Goal: Communication & Community: Ask a question

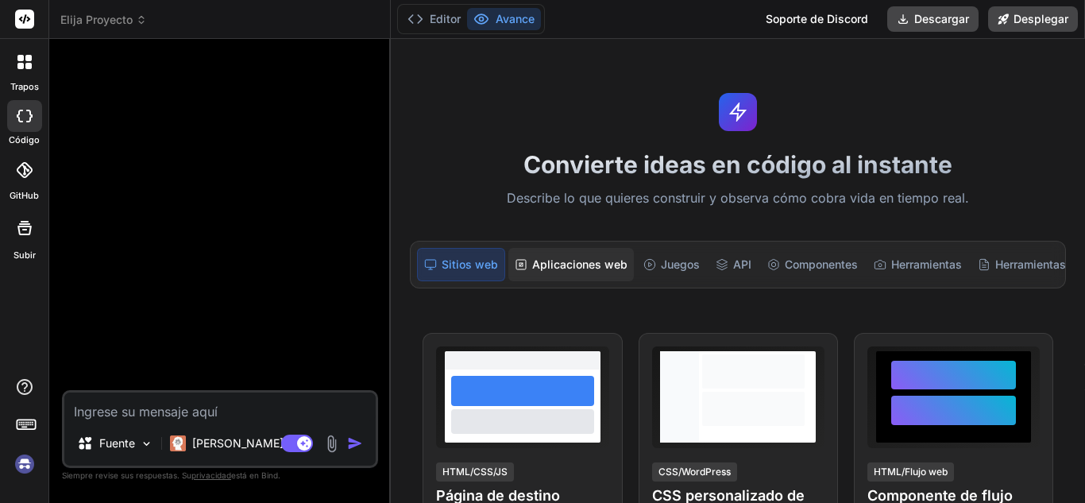
click at [557, 271] on font "Aplicaciones web" at bounding box center [579, 265] width 95 height 16
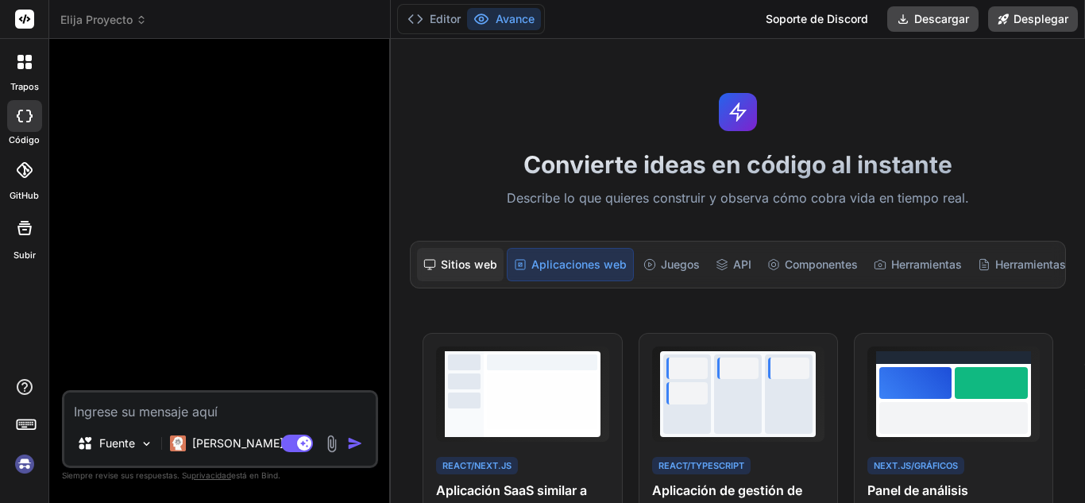
click at [458, 265] on font "Sitios web" at bounding box center [469, 264] width 56 height 14
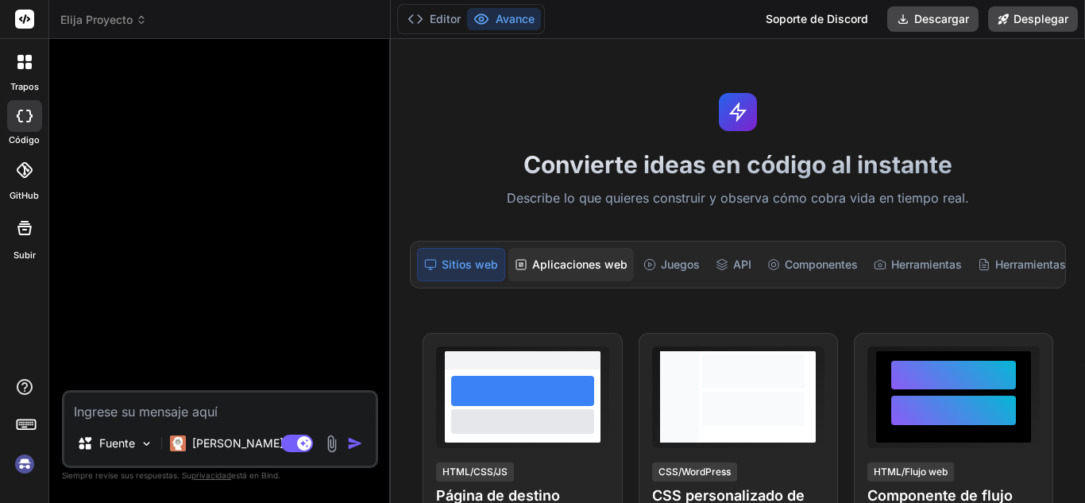
click at [535, 260] on font "Aplicaciones web" at bounding box center [579, 264] width 95 height 14
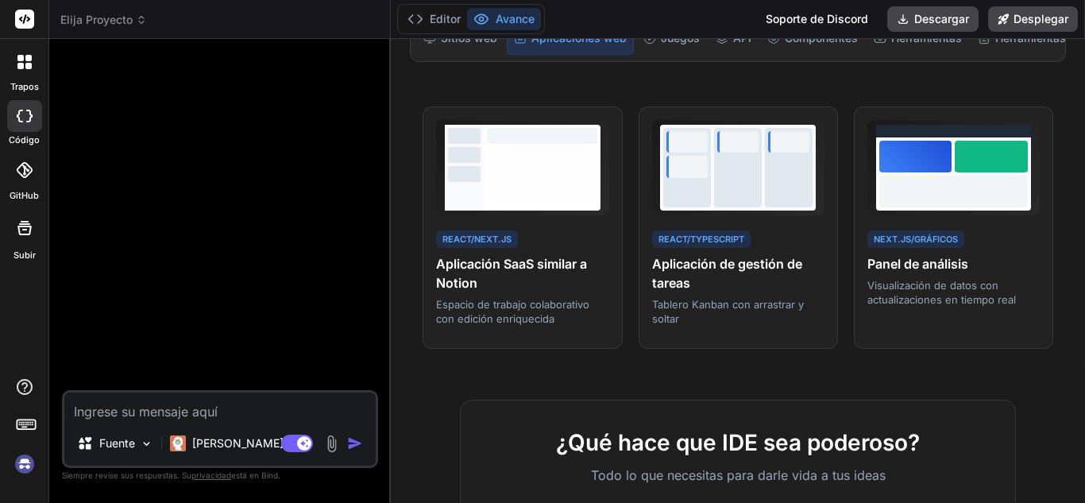
scroll to position [238, 0]
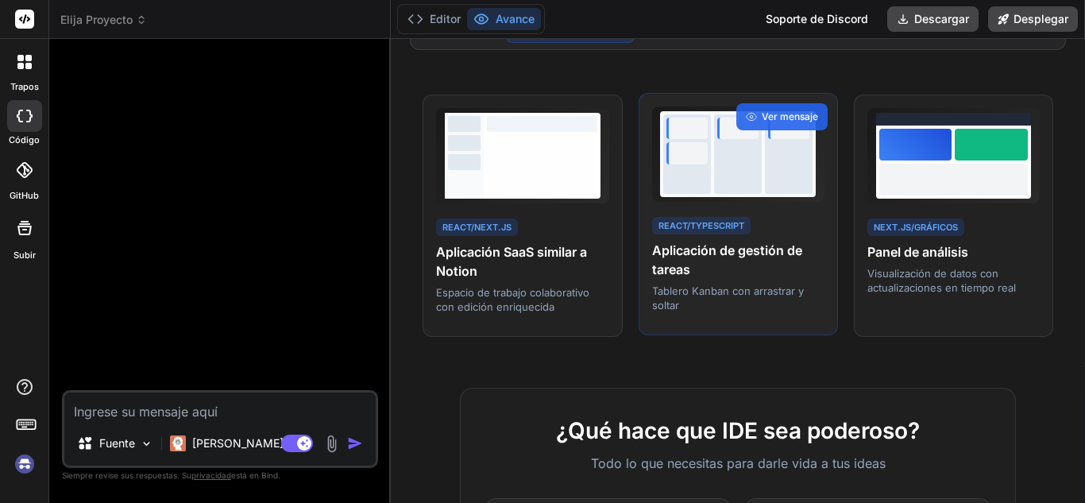
click at [725, 264] on font "Aplicación de gestión de tareas" at bounding box center [727, 259] width 150 height 35
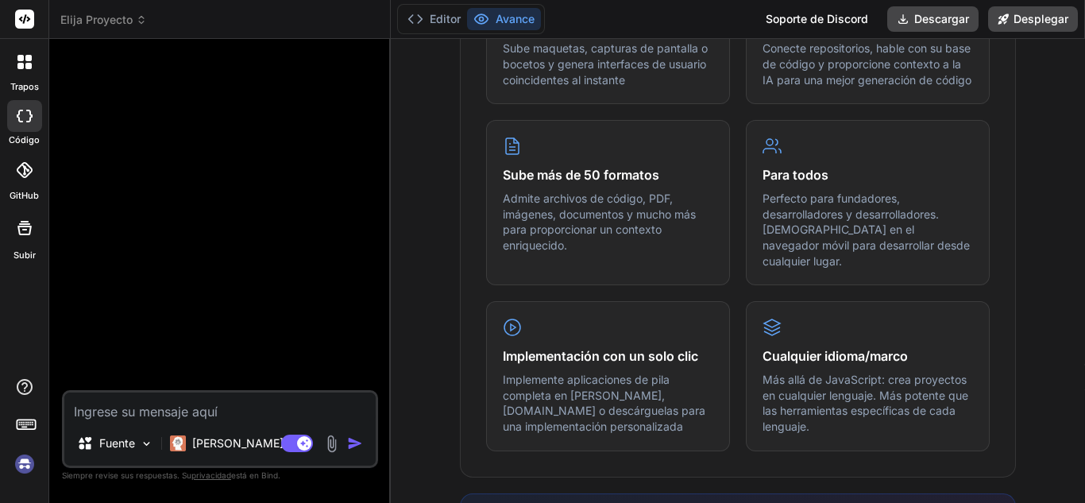
scroll to position [794, 0]
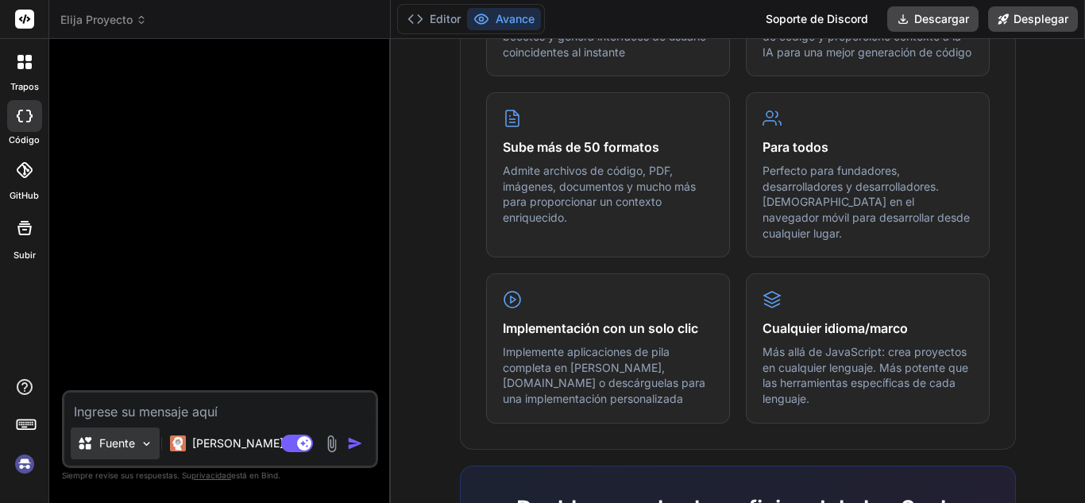
click at [145, 441] on img at bounding box center [147, 444] width 14 height 14
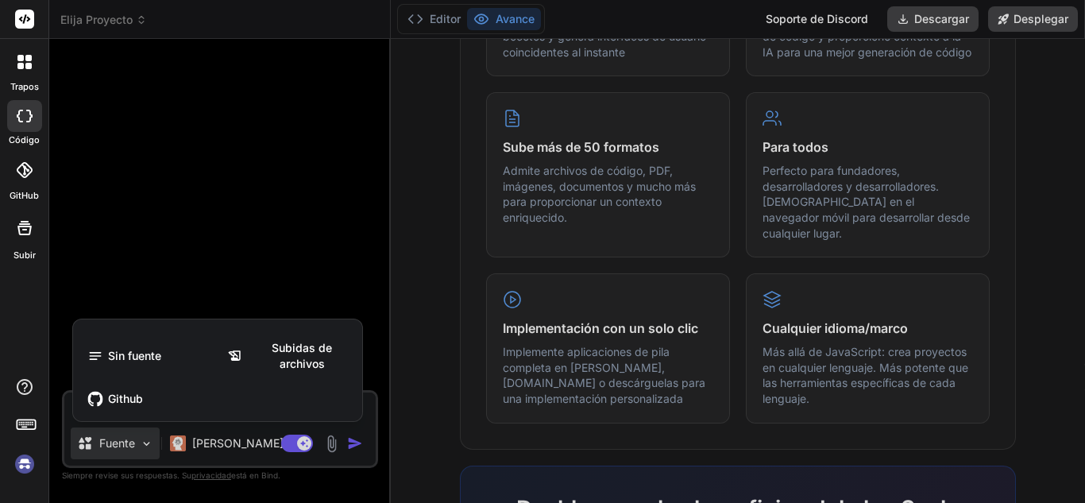
click at [145, 442] on div at bounding box center [542, 251] width 1085 height 503
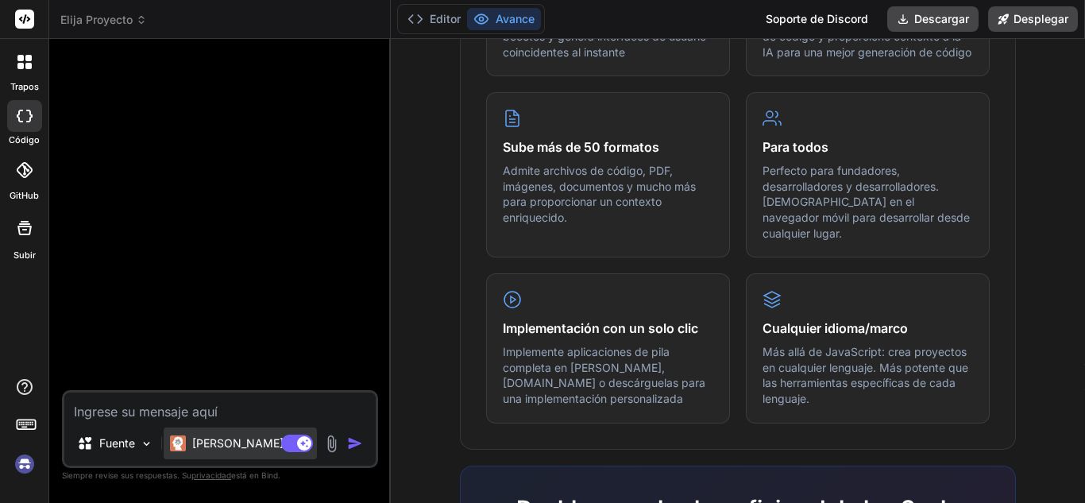
click at [239, 447] on font "Claude 4 S.." at bounding box center [251, 443] width 118 height 14
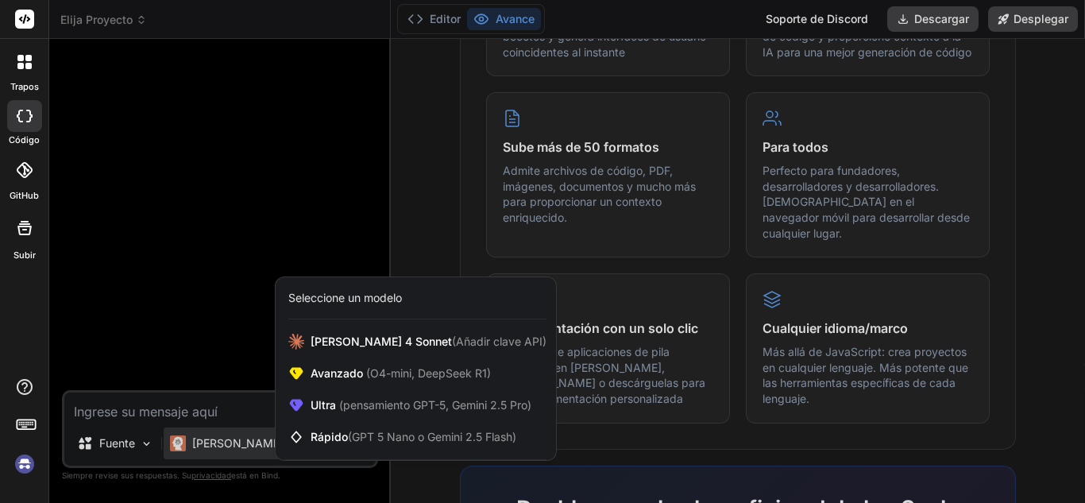
click at [239, 447] on div at bounding box center [542, 251] width 1085 height 503
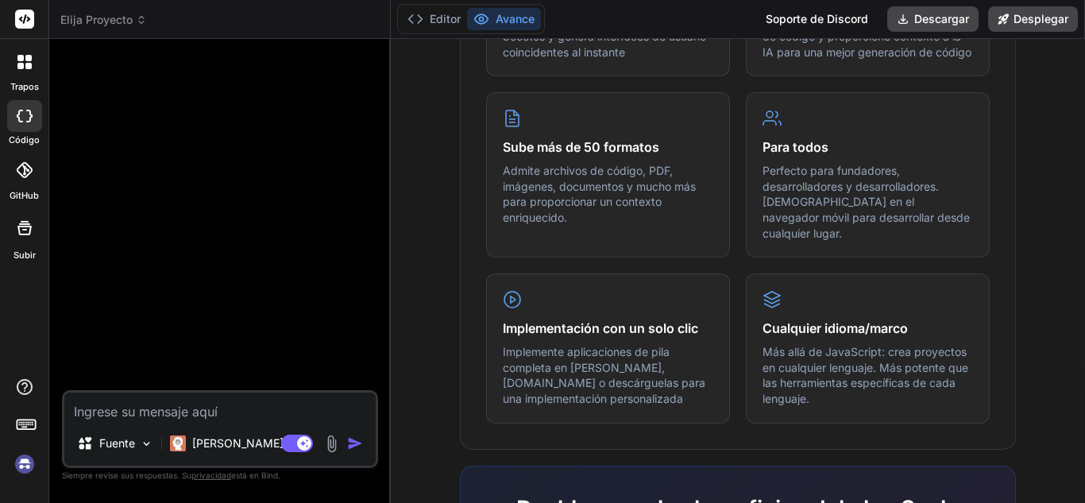
click at [21, 230] on icon at bounding box center [24, 227] width 19 height 19
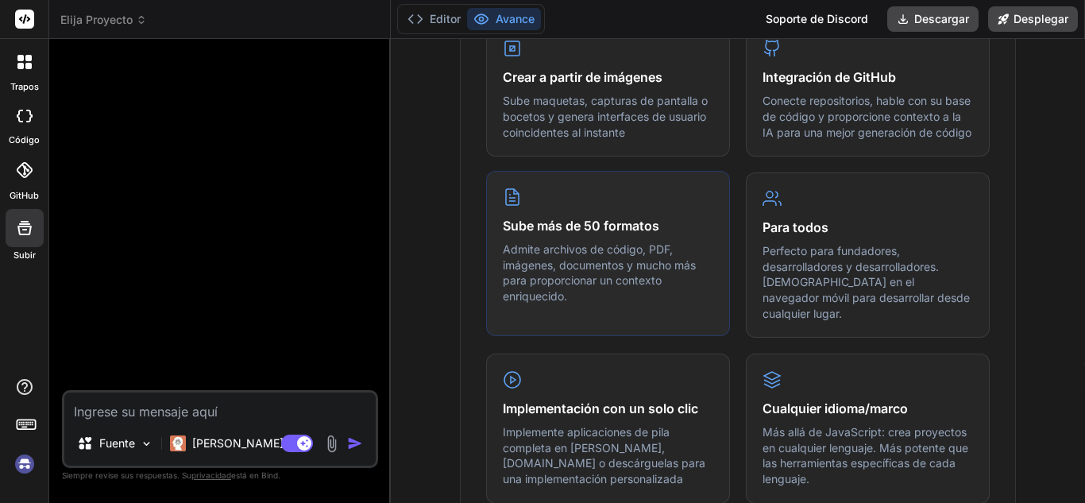
scroll to position [715, 0]
click at [30, 232] on icon at bounding box center [24, 228] width 14 height 14
click at [27, 230] on icon at bounding box center [24, 227] width 19 height 19
click at [25, 227] on icon at bounding box center [24, 227] width 19 height 19
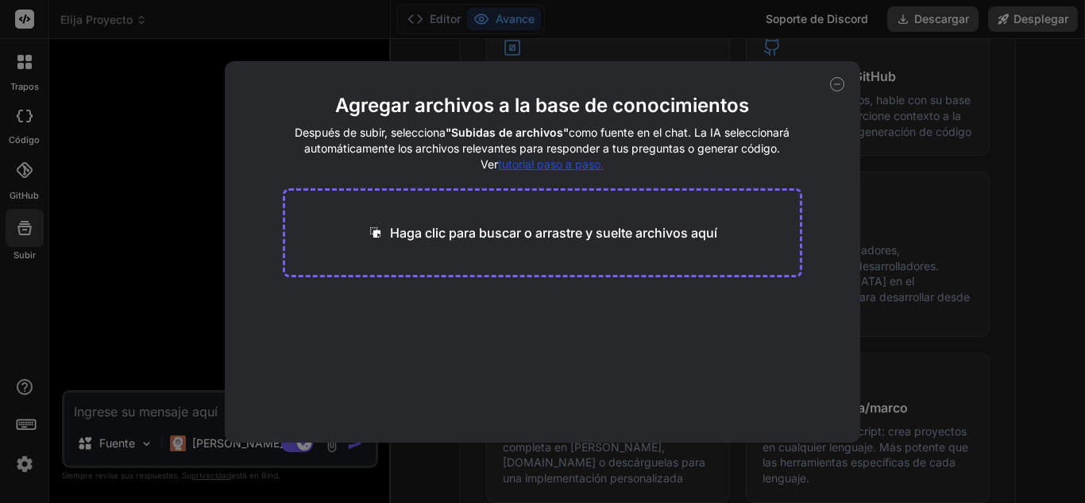
click at [491, 231] on font "Haga clic para buscar o arrastre y suelte archivos aquí" at bounding box center [553, 233] width 327 height 16
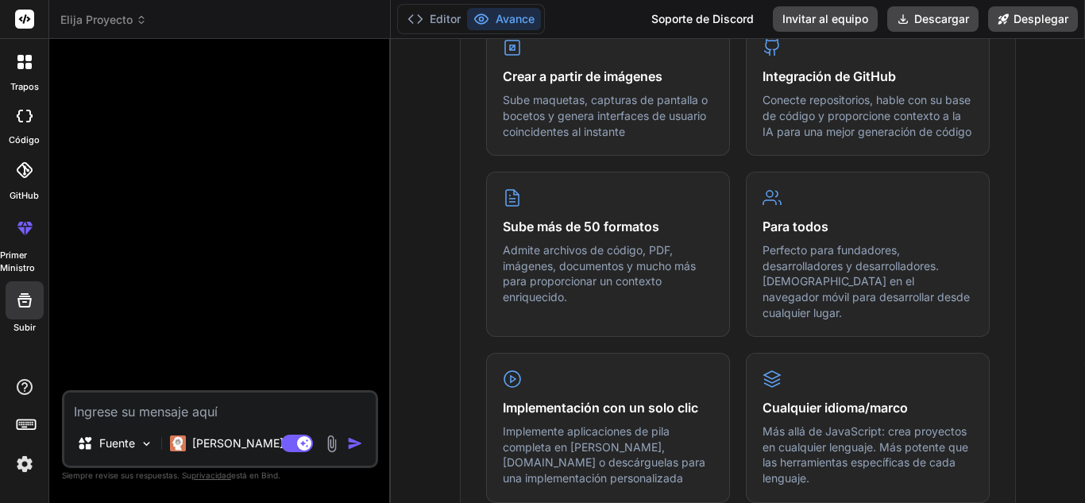
click at [27, 309] on icon at bounding box center [24, 300] width 19 height 19
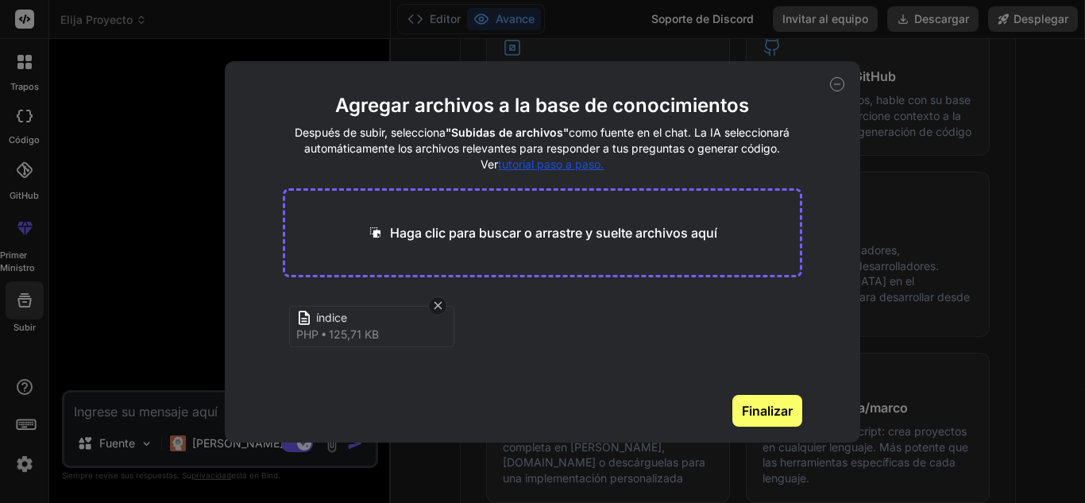
click at [769, 408] on font "Finalizar" at bounding box center [767, 411] width 51 height 16
click at [838, 84] on icon at bounding box center [838, 84] width 6 height 0
type textarea "x"
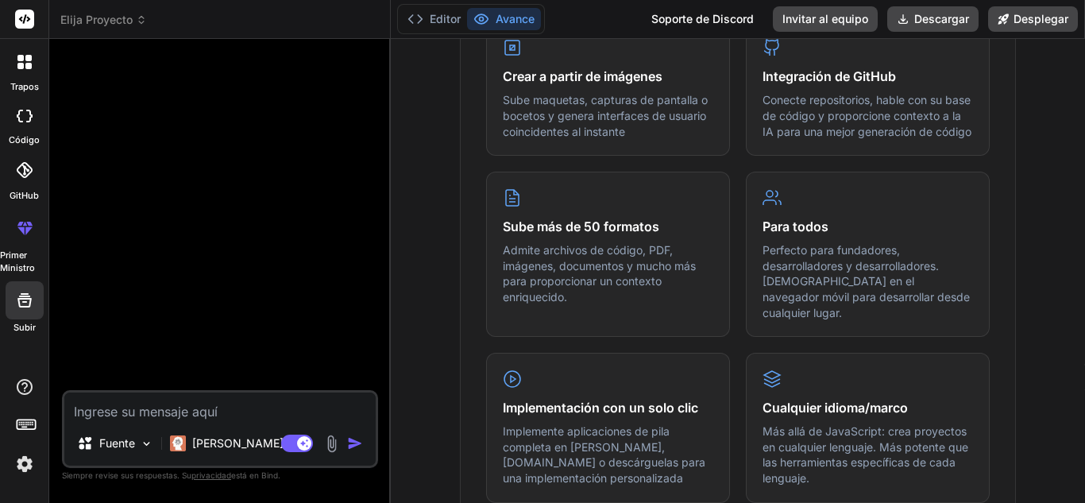
click at [93, 409] on textarea at bounding box center [219, 406] width 311 height 29
type textarea "q"
type textarea "x"
type textarea "qu"
type textarea "x"
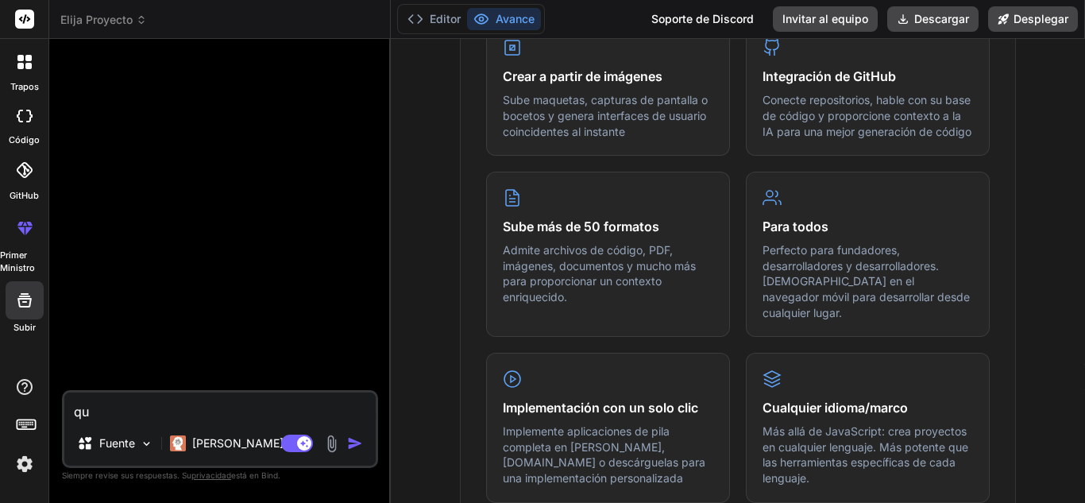
type textarea "qui"
type textarea "x"
type textarea "quie"
type textarea "x"
type textarea "quier"
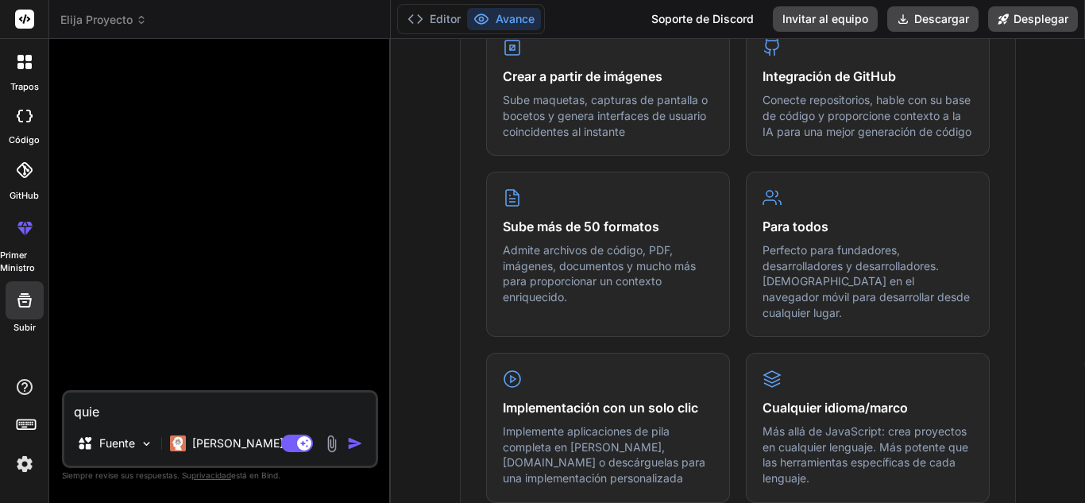
type textarea "x"
type textarea "quiero"
type textarea "x"
type textarea "quiero"
type textarea "x"
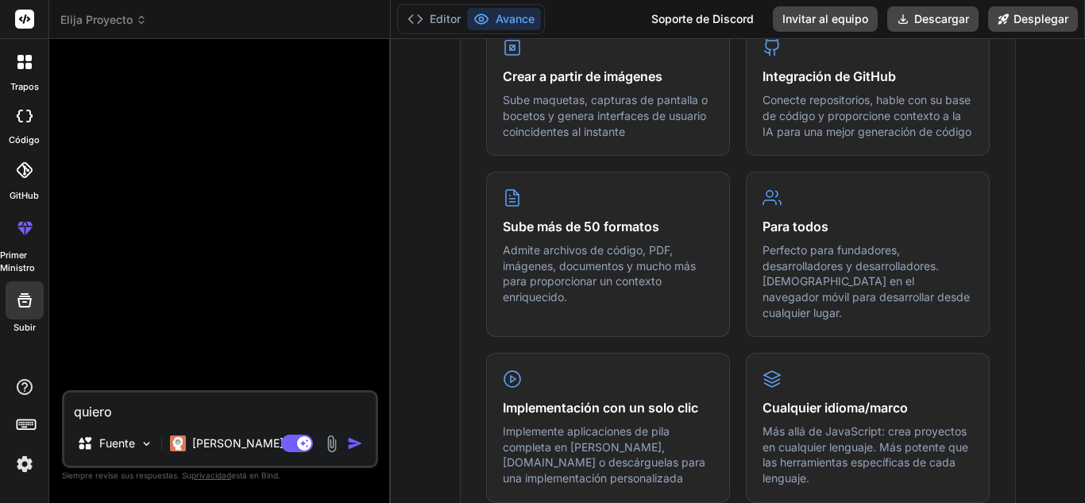
type textarea "quiero q"
type textarea "x"
type textarea "quiero qu"
type textarea "x"
type textarea "quiero que"
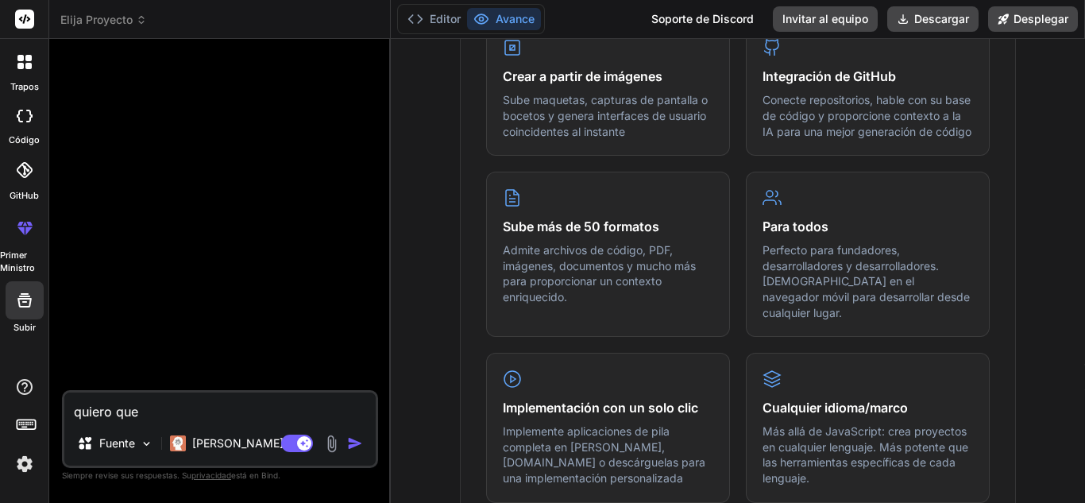
type textarea "x"
type textarea "quiero que"
type textarea "x"
type textarea "quiero que e"
type textarea "x"
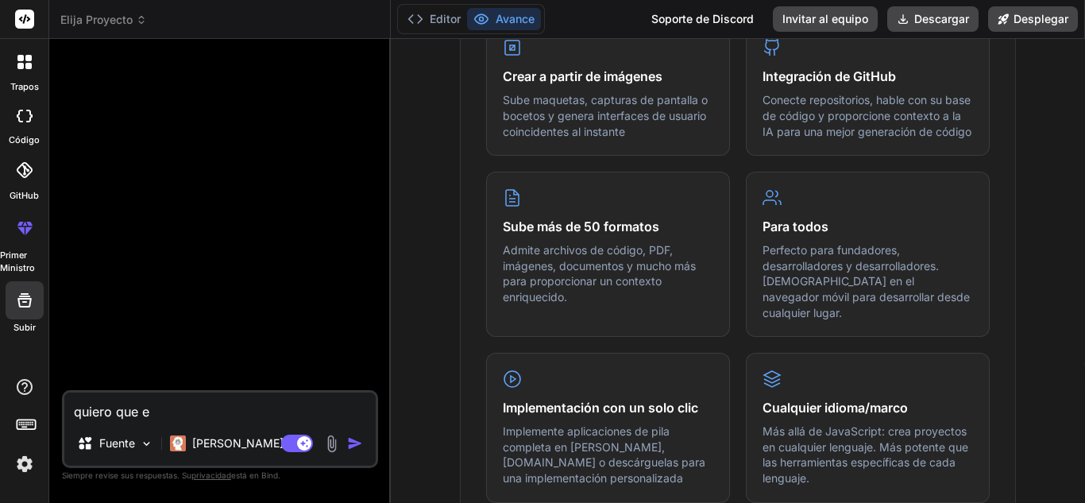
type textarea "quiero que el"
type textarea "x"
type textarea "quiero que el"
type textarea "x"
type textarea "quiero que el a"
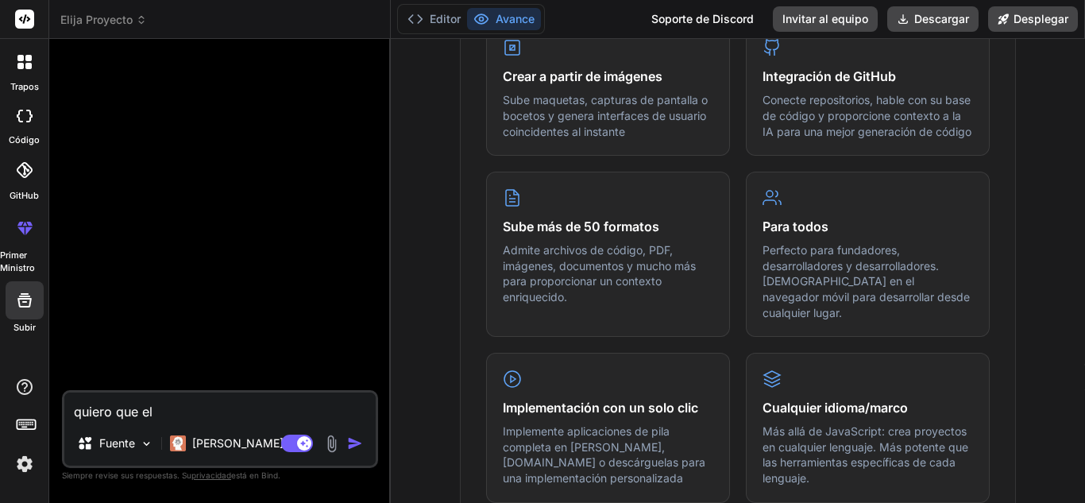
type textarea "x"
type textarea "quiero que el ar"
type textarea "x"
type textarea "quiero que el arc"
type textarea "x"
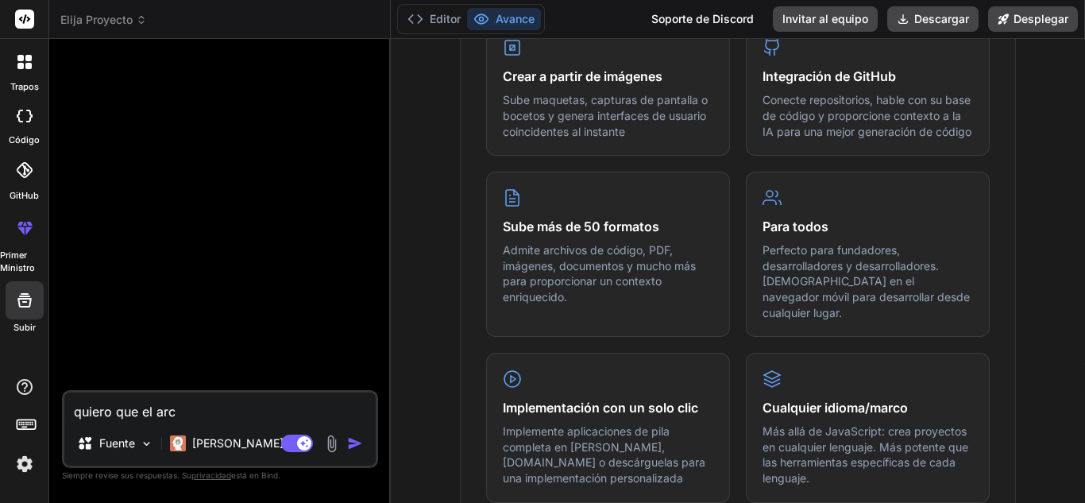
type textarea "quiero que el arch"
type textarea "x"
type textarea "quiero que el archi"
type textarea "x"
type textarea "quiero que el archiv"
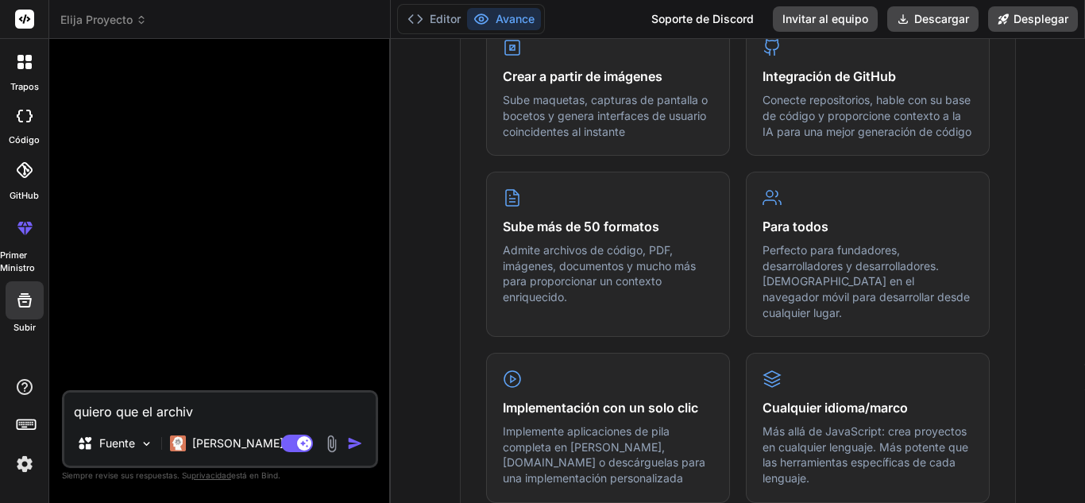
type textarea "x"
type textarea "quiero que el archivo"
type textarea "x"
type textarea "quiero que el archivo"
type textarea "x"
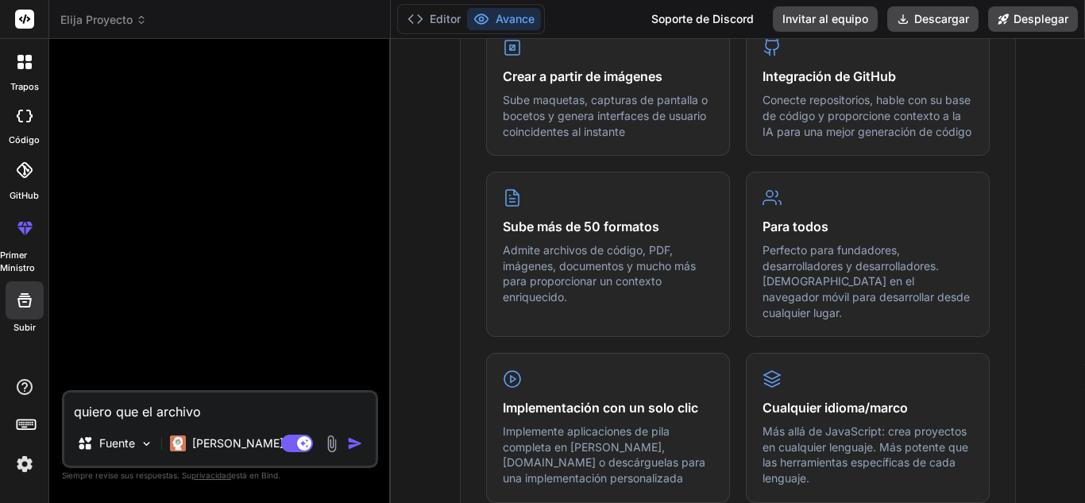
type textarea "quiero que el archivo q"
type textarea "x"
type textarea "quiero que el archivo qu"
type textarea "x"
type textarea "quiero que el archivo que"
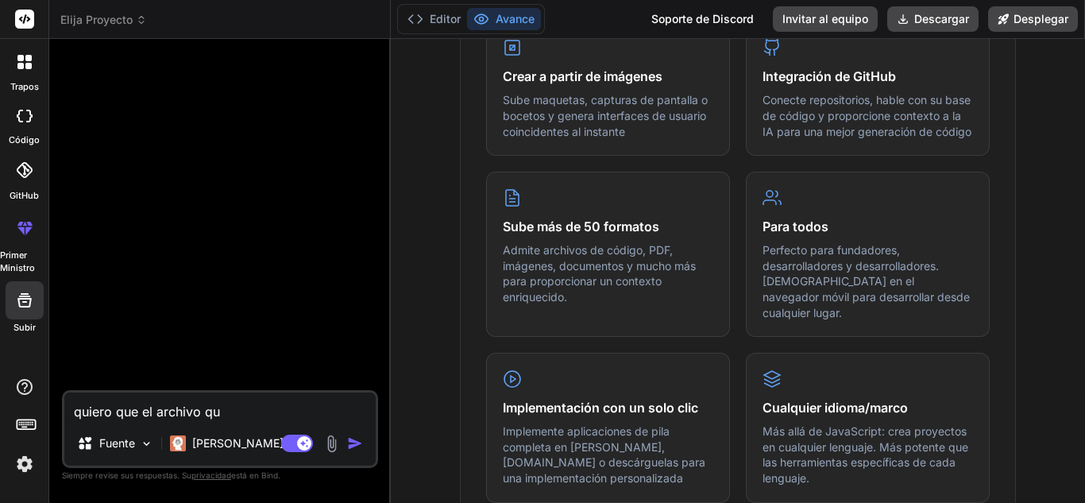
type textarea "x"
type textarea "quiero que el archivo que"
type textarea "x"
type textarea "quiero que el archivo que t"
type textarea "x"
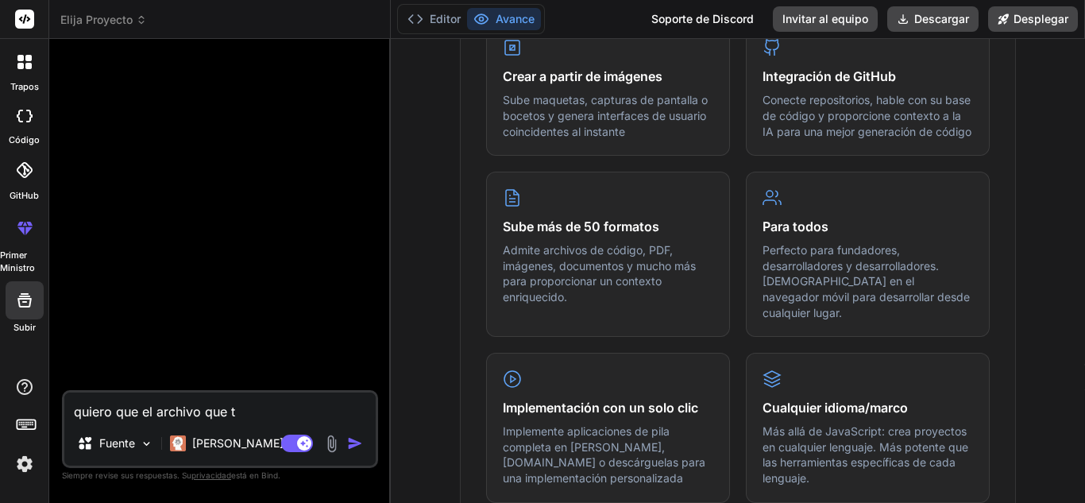
type textarea "quiero que el archivo que te"
type textarea "x"
type textarea "quiero que el archivo que te"
type textarea "x"
type textarea "quiero que el archivo que te p"
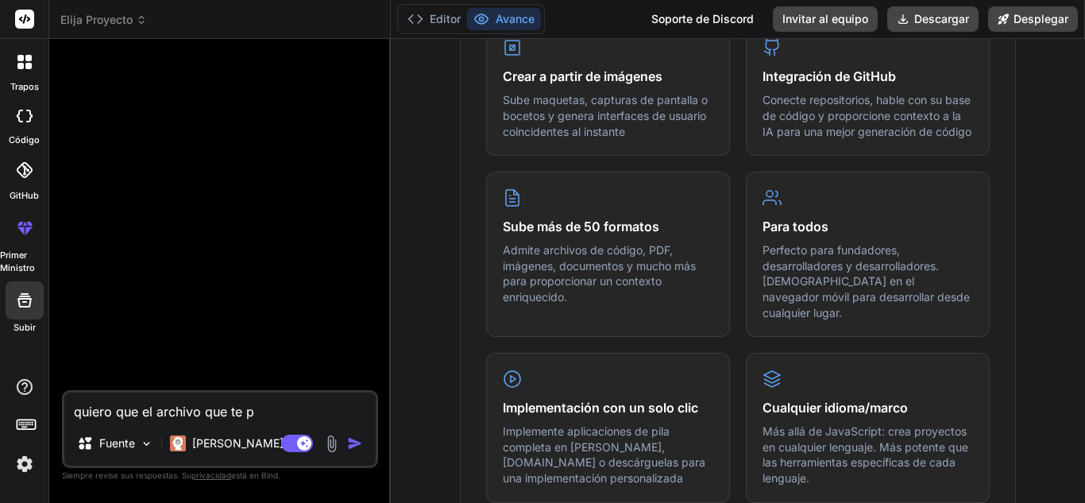
type textarea "x"
type textarea "quiero que el archivo que te pr"
type textarea "x"
type textarea "quiero que el archivo que te pro"
type textarea "x"
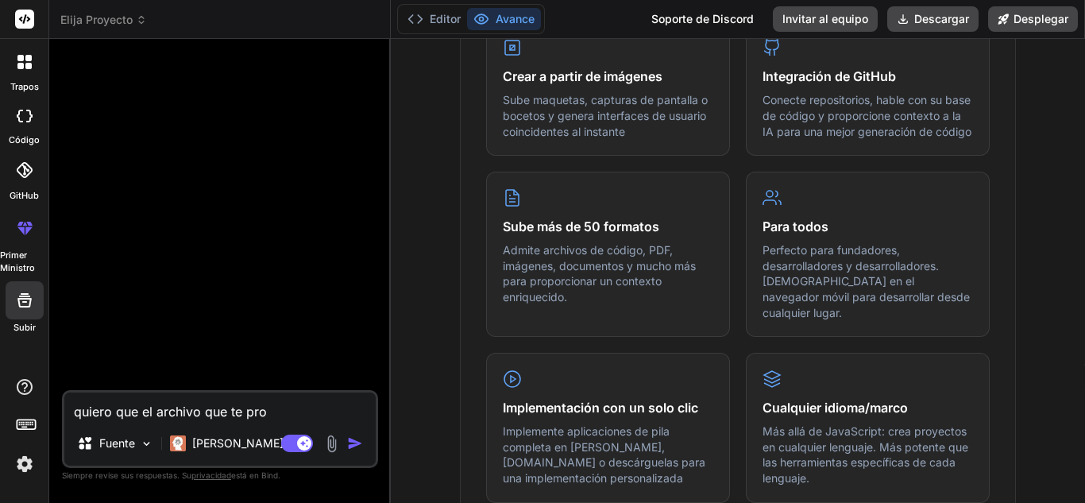
type textarea "quiero que el archivo que te prop"
type textarea "x"
type textarea "quiero que el archivo que te propo"
type textarea "x"
type textarea "quiero que el archivo que te propor"
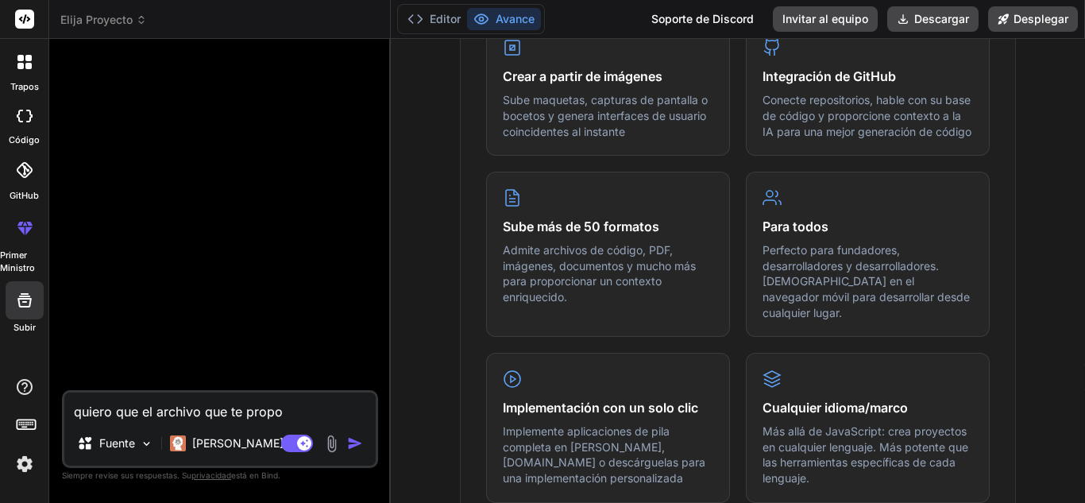
type textarea "x"
type textarea "quiero que el archivo que te proporc"
type textarea "x"
type textarea "quiero que el archivo que te proporci"
type textarea "x"
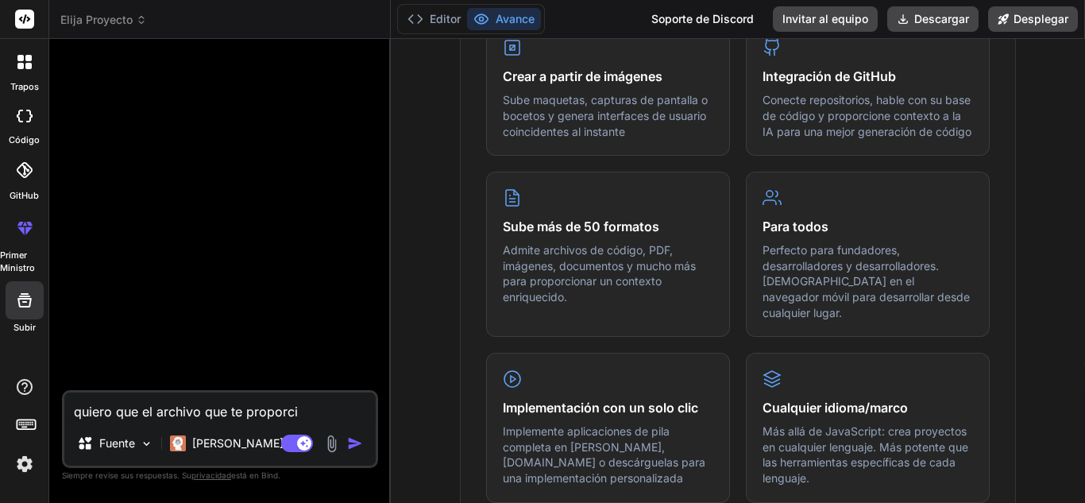
type textarea "quiero que el archivo que te proporcio"
type textarea "x"
type textarea "quiero que el archivo que te proporcion"
type textarea "x"
type textarea "quiero que el archivo que te proporcioné"
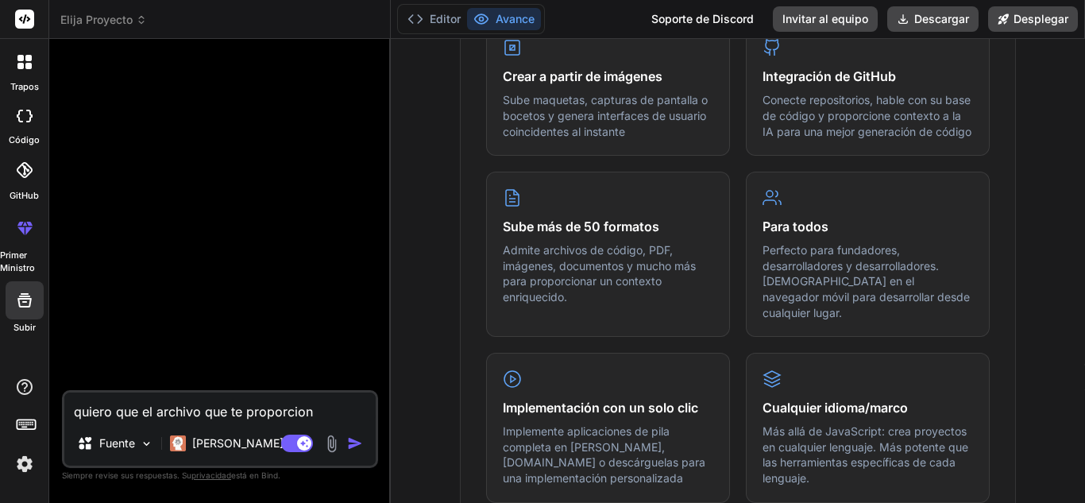
type textarea "x"
type textarea "quiero que el archivo que te proporcioné"
type textarea "x"
type textarea "quiero que el archivo que te proporcioné m"
type textarea "x"
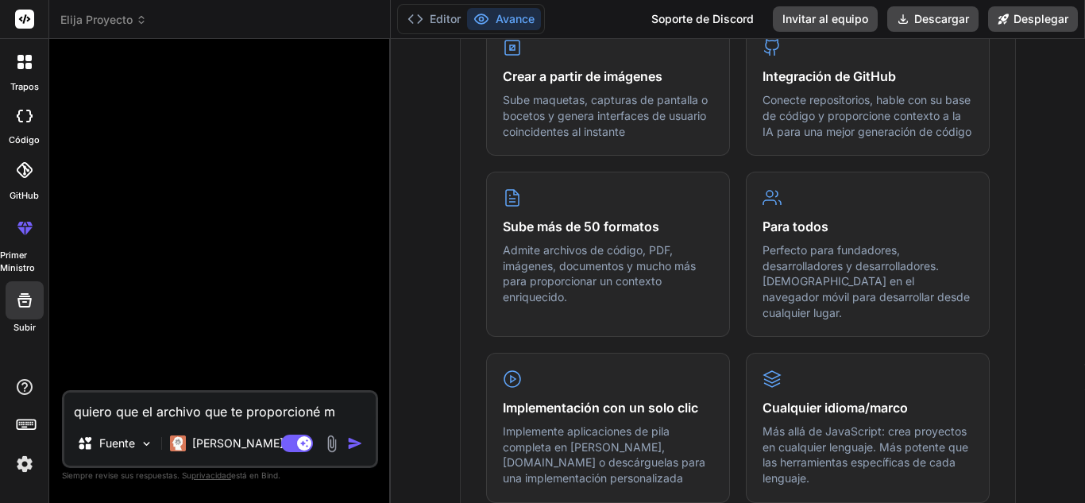
type textarea "quiero que el archivo que te proporcioné me"
type textarea "x"
type textarea "quiero que el archivo que te proporcioné me"
type textarea "x"
type textarea "quiero que el archivo que te proporcioné me l"
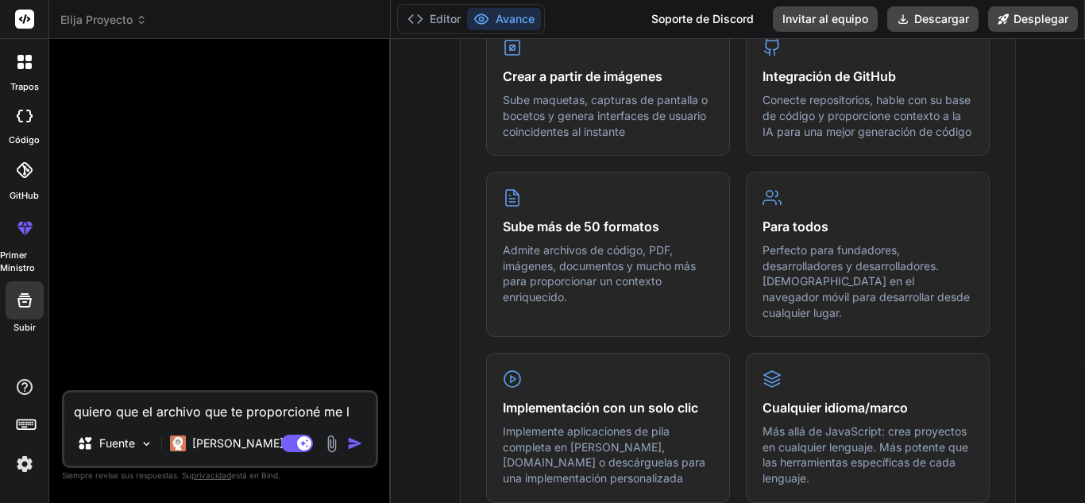
type textarea "x"
type textarea "quiero que el archivo que te proporcioné me lo"
type textarea "x"
type textarea "quiero que el archivo que te proporcioné me lo"
type textarea "x"
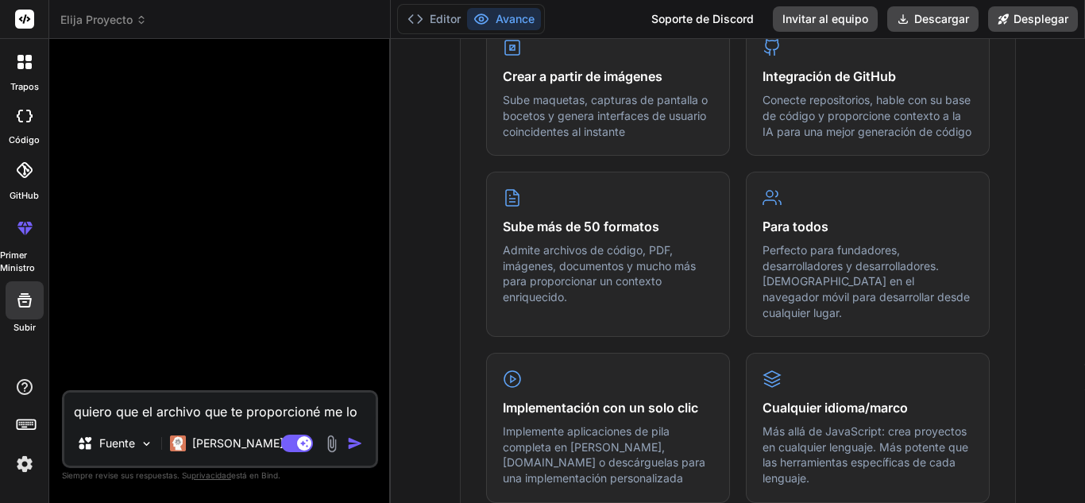
type textarea "quiero que el archivo que te proporcioné me lo m"
type textarea "x"
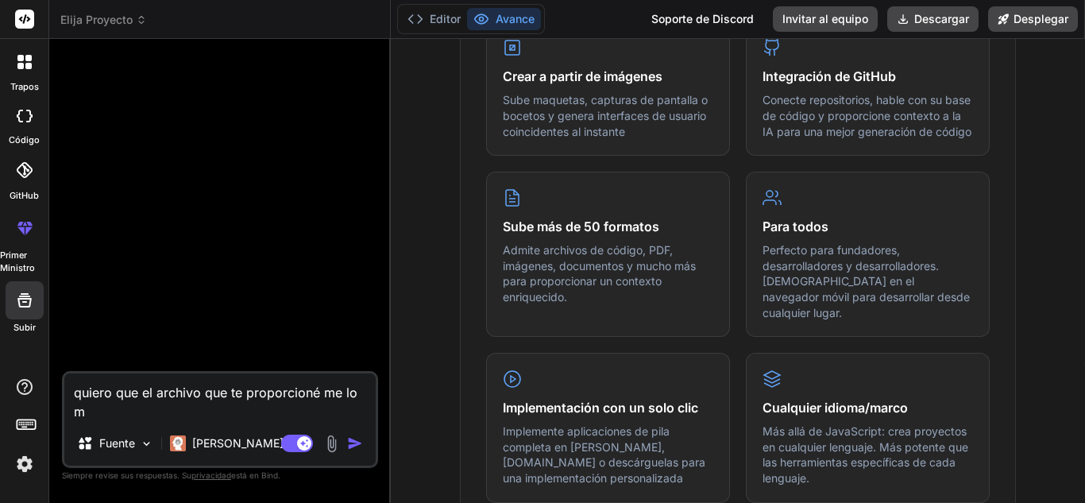
type textarea "quiero que el archivo que te proporcioné me lo mo"
type textarea "x"
type textarea "quiero que el archivo que te proporcioné me lo mod"
type textarea "x"
type textarea "quiero que el archivo que te proporcioné me lo modi"
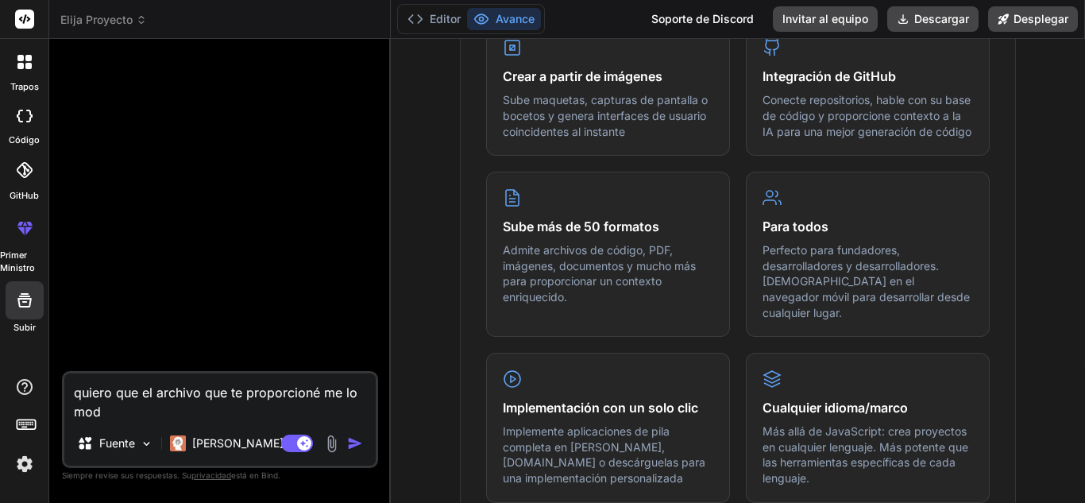
type textarea "x"
type textarea "quiero que el archivo que te proporcioné me lo modif"
type textarea "x"
type textarea "quiero que el archivo que te proporcioné me lo modifi"
type textarea "x"
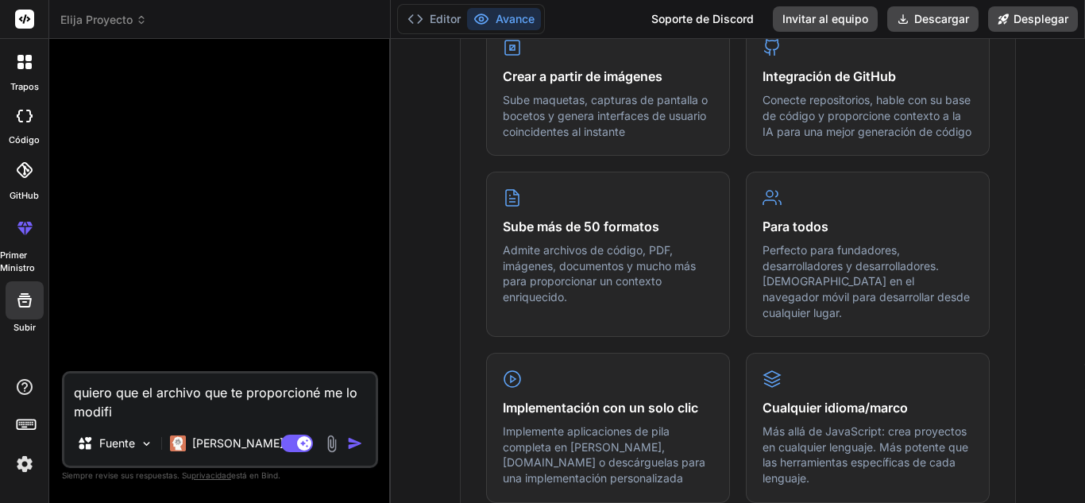
type textarea "quiero que el archivo que te proporcioné me lo modifiq"
type textarea "x"
type textarea "quiero que el archivo que te proporcioné me lo modifiqu"
type textarea "x"
type textarea "quiero que el archivo que te proporcioné me lo modifique"
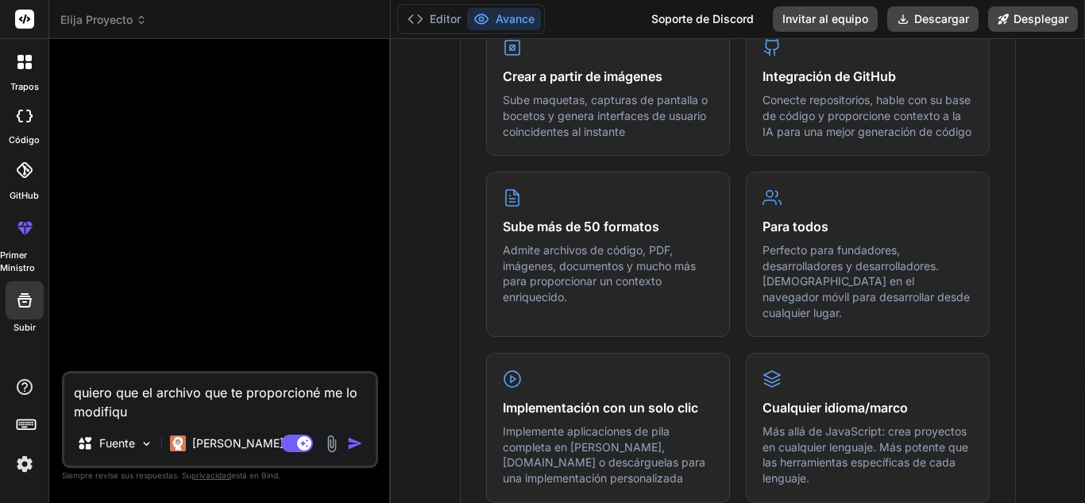
type textarea "x"
type textarea "quiero que el archivo que te proporcioné me lo modifique"
type textarea "x"
type textarea "quiero que el archivo que te proporcioné me lo modifique"
type textarea "x"
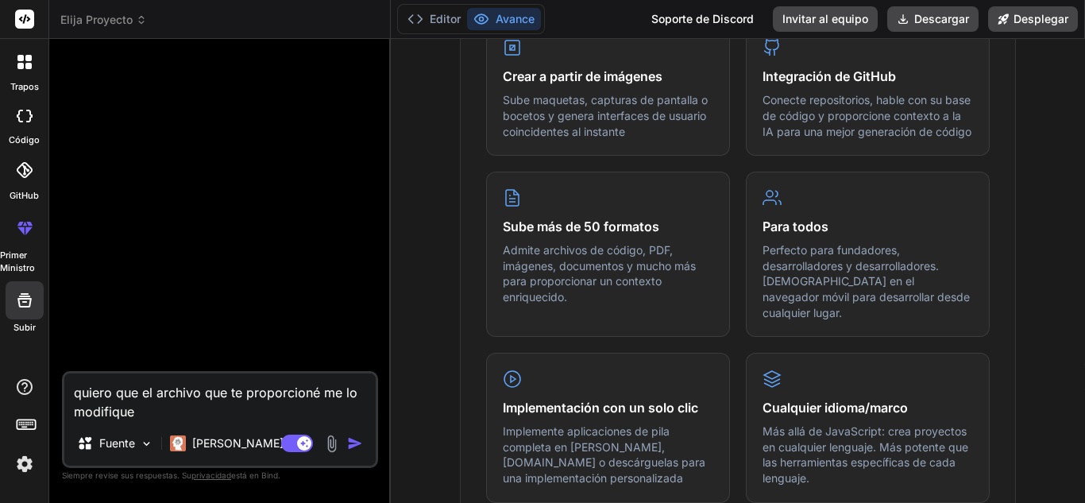
type textarea "quiero que el archivo que te proporcioné me lo modifiques"
type textarea "x"
type textarea "quiero que el archivo que te proporcioné me lo modifiques"
type textarea "x"
type textarea "quiero que el archivo que te proporcioné me lo modifiques p"
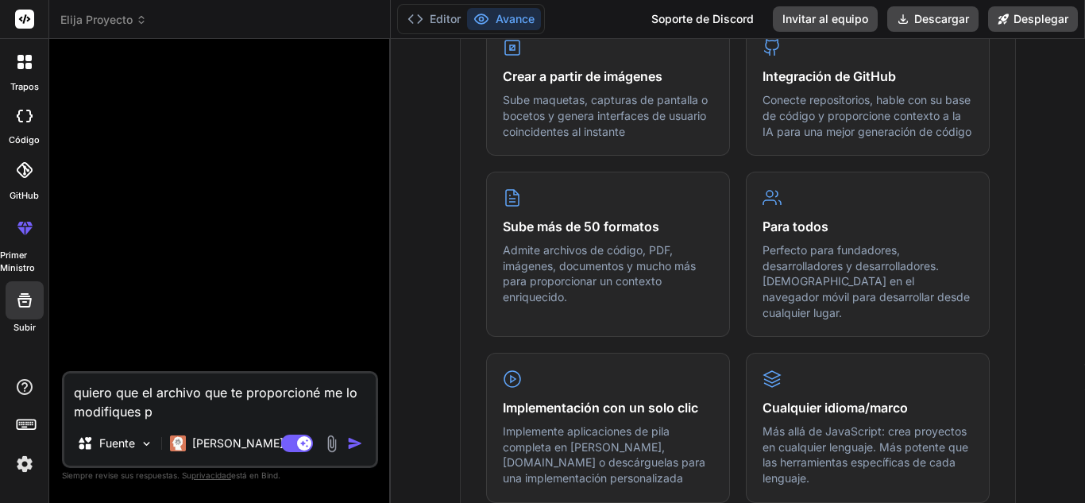
type textarea "x"
type textarea "quiero que el archivo que te proporcioné me lo modifiques pa"
type textarea "x"
type textarea "quiero que el archivo que te proporcioné me lo modifiques par"
type textarea "x"
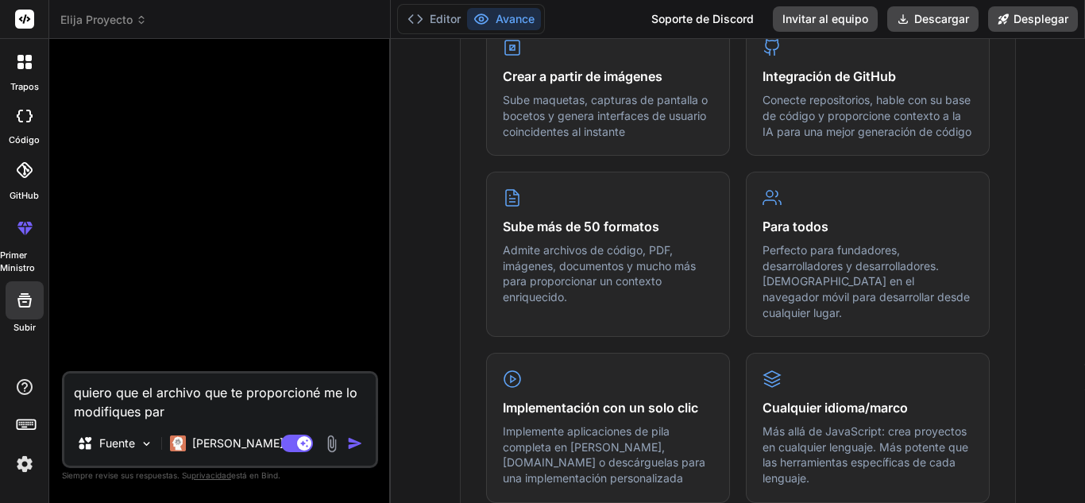
type textarea "quiero que el archivo que te proporcioné me lo modifiques par"
type textarea "x"
type textarea "quiero que el archivo que te proporcioné me lo modifiques par u"
type textarea "x"
type textarea "quiero que el archivo que te proporcioné me lo modifiques par"
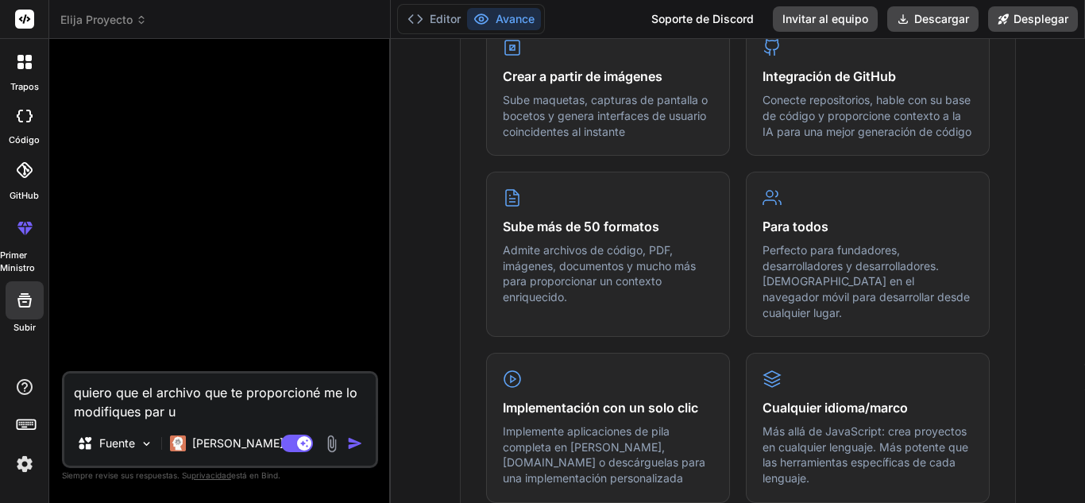
type textarea "x"
type textarea "quiero que el archivo que te proporcioné me lo modifiques par"
type textarea "x"
type textarea "quiero que el archivo que te proporcioné me lo modifiques para"
type textarea "x"
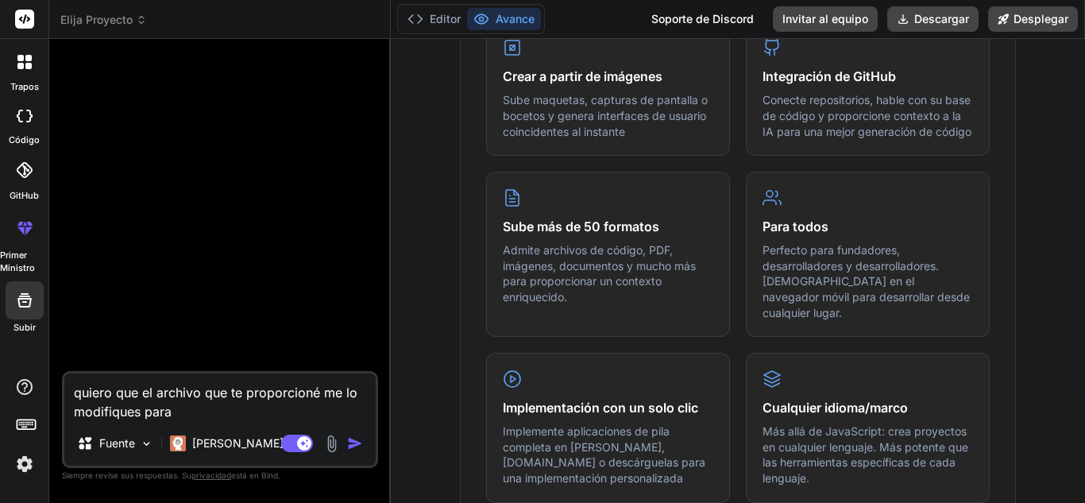
type textarea "quiero que el archivo que te proporcioné me lo modifiques para"
type textarea "x"
type textarea "quiero que el archivo que te proporcioné me lo modifiques para u"
type textarea "x"
type textarea "quiero que el archivo que te proporcioné me lo modifiques para un"
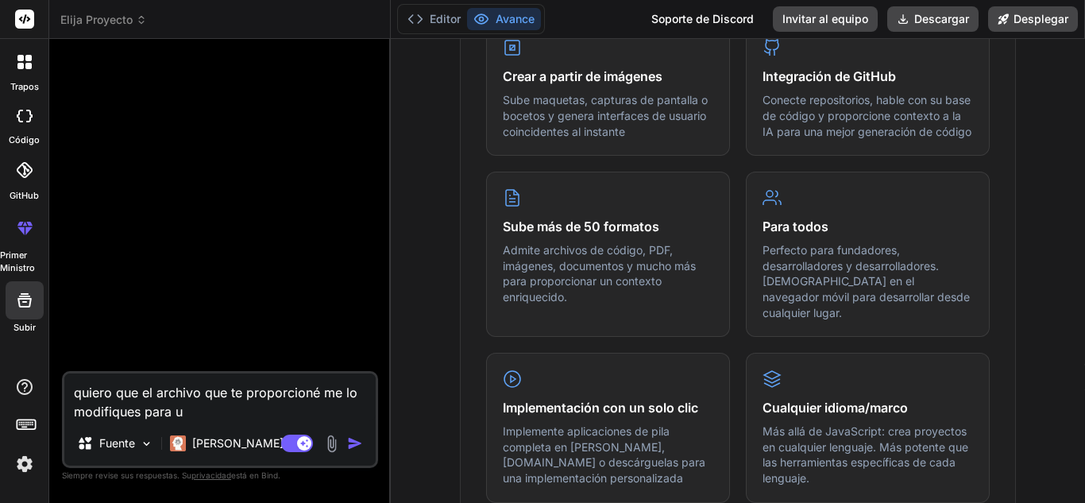
type textarea "x"
type textarea "quiero que el archivo que te proporcioné me lo modifiques para un"
type textarea "x"
type textarea "quiero que el archivo que te proporcioné me lo modifiques para un d"
type textarea "x"
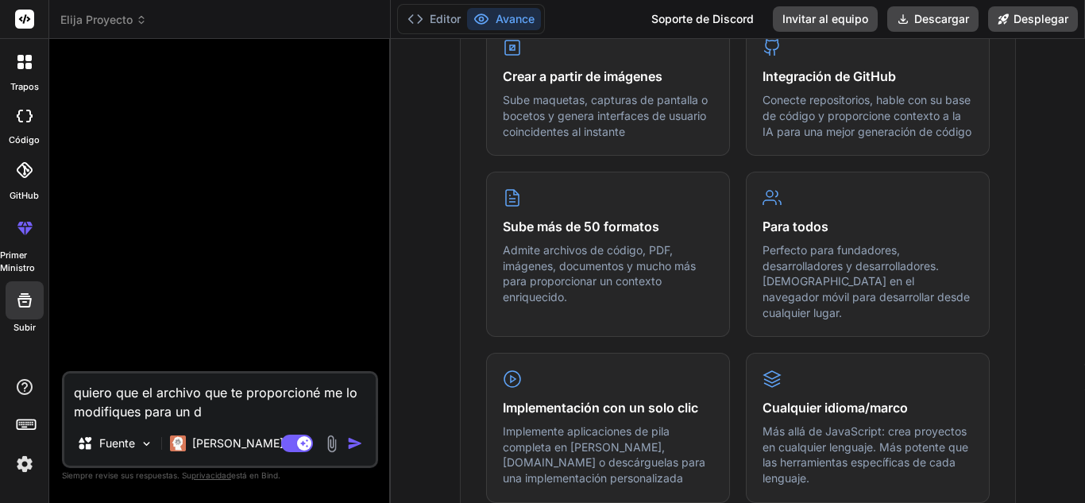
type textarea "quiero que el archivo que te proporcioné me lo modifiques para un da"
type textarea "x"
type textarea "quiero que el archivo que te proporcioné me lo modifiques para un das"
type textarea "x"
type textarea "quiero que el archivo que te proporcioné me lo modifiques para un dash"
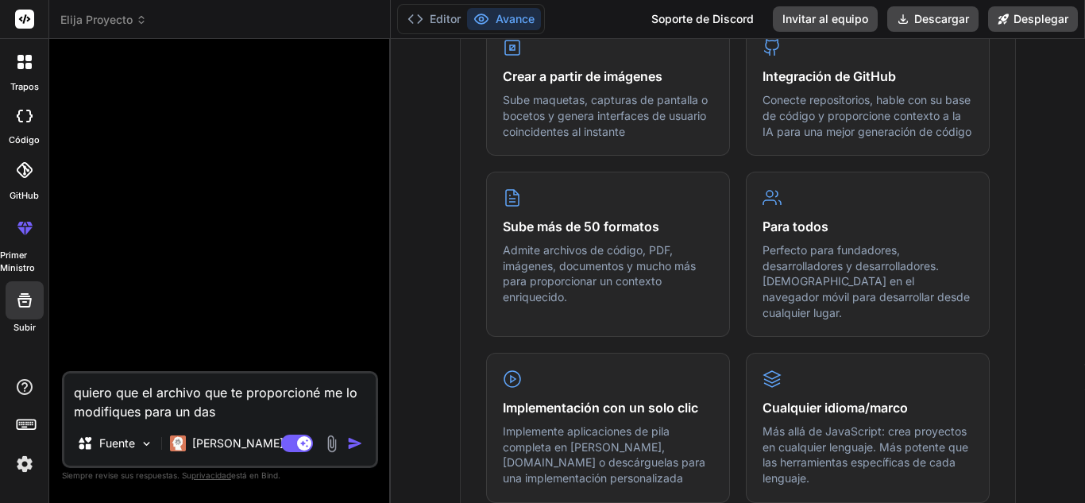
type textarea "x"
type textarea "quiero que el archivo que te proporcioné me lo modifiques para un dashb"
type textarea "x"
type textarea "quiero que el archivo que te proporcioné me lo modifiques para un dashbo"
type textarea "x"
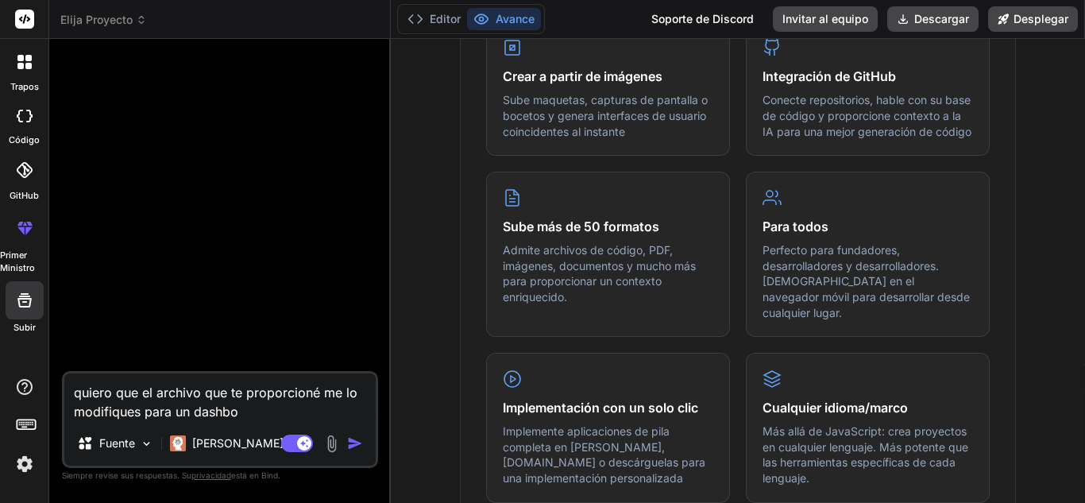
type textarea "quiero que el archivo que te proporcioné me lo modifiques para un dashboa"
type textarea "x"
type textarea "quiero que el archivo que te proporcioné me lo modifiques para un dashboar"
type textarea "x"
type textarea "quiero que el archivo que te proporcioné me lo modifiques para un dashboard"
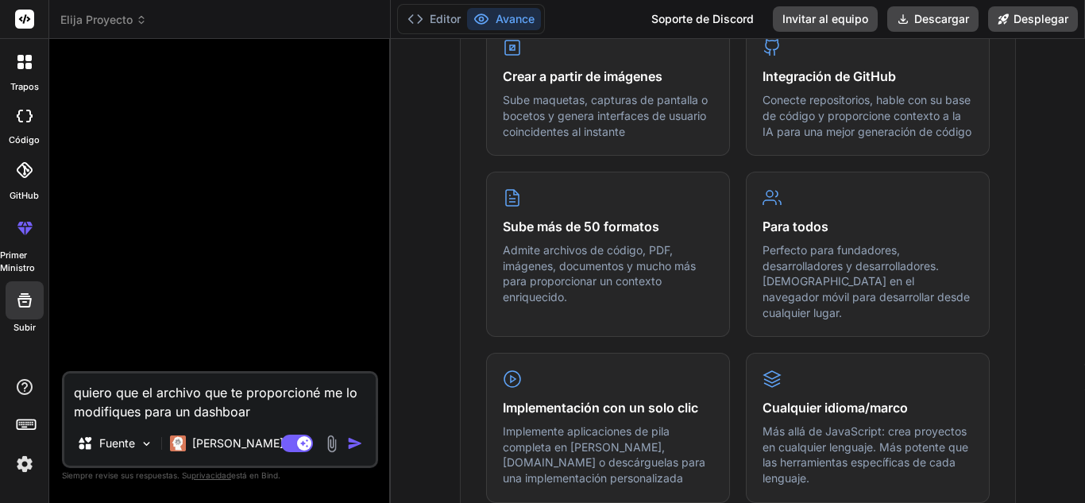
type textarea "x"
type textarea "quiero que el archivo que te proporcioné me lo modifiques para un dashboard"
type textarea "x"
type textarea "quiero que el archivo que te proporcioné me lo modifiques para un dashboard p"
type textarea "x"
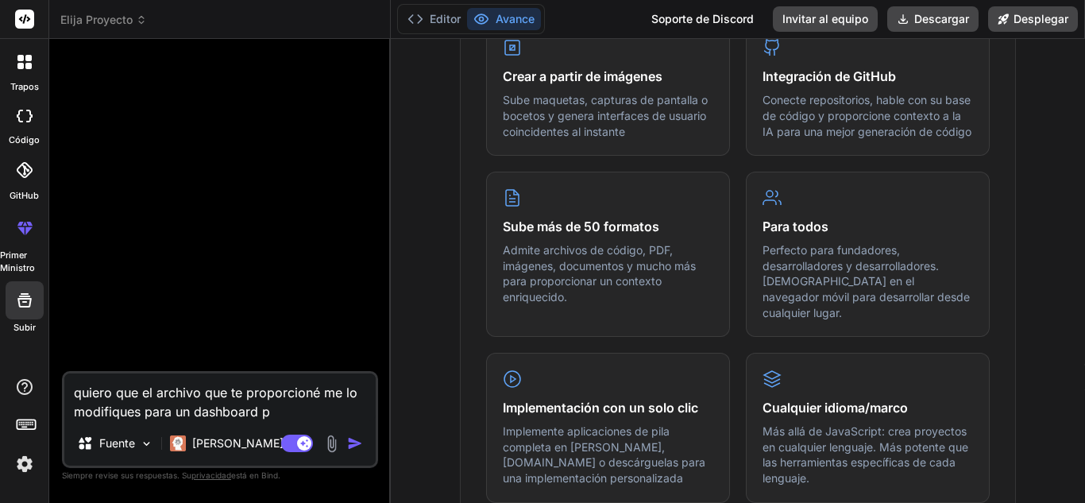
type textarea "quiero que el archivo que te proporcioné me lo modifiques para un dashboard pr"
type textarea "x"
type textarea "quiero que el archivo que te proporcioné me lo modifiques para un dashboard pro"
type textarea "x"
type textarea "quiero que el archivo que te proporcioné me lo modifiques para un dashboard pr"
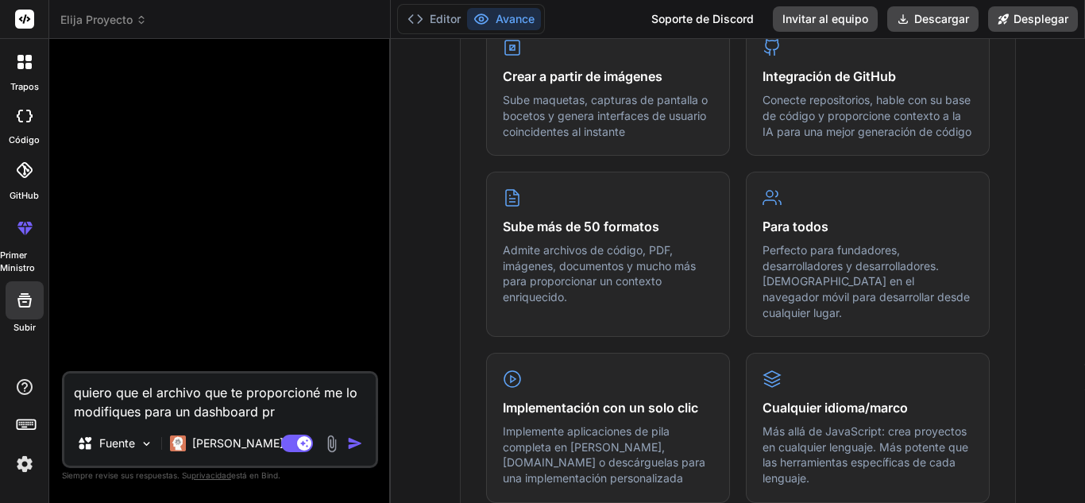
type textarea "x"
type textarea "quiero que el archivo que te proporcioné me lo modifiques para un dashboard p"
type textarea "x"
type textarea "quiero que el archivo que te proporcioné me lo modifiques para un dashboard"
type textarea "x"
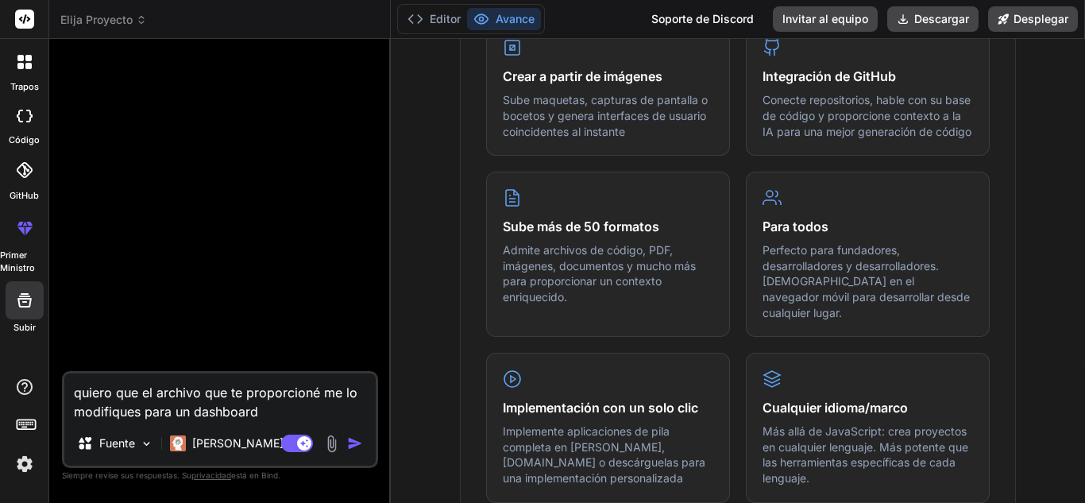
type textarea "quiero que el archivo que te proporcioné me lo modifiques para un dashboard d"
type textarea "x"
type textarea "quiero que el archivo que te proporcioné me lo modifiques para un dashboard de"
type textarea "x"
type textarea "quiero que el archivo que te proporcioné me lo modifiques para un dashboard de u"
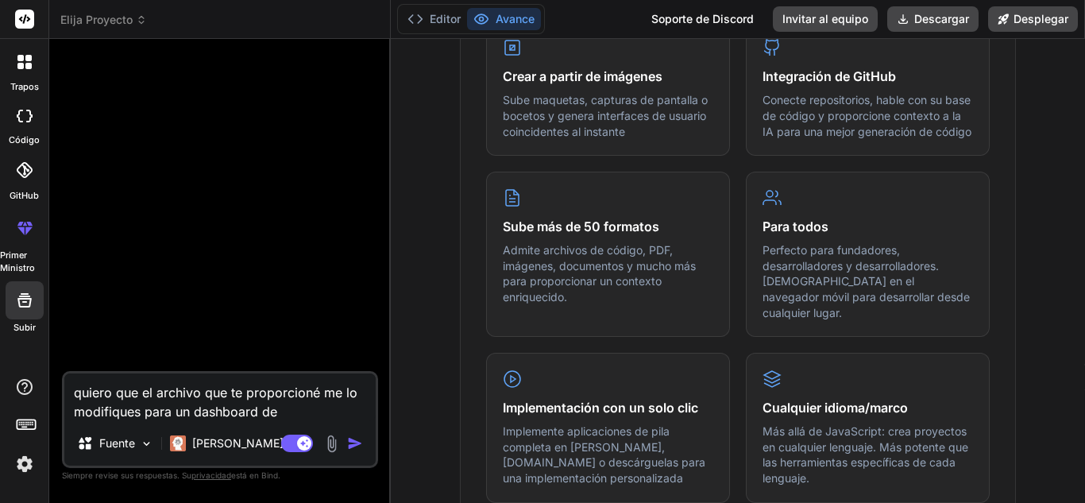
type textarea "x"
type textarea "quiero que el archivo que te proporcioné me lo modifiques para un dashboard de …"
type textarea "x"
type textarea "quiero que el archivo que te proporcioné me lo modifiques para un dashboard de …"
type textarea "x"
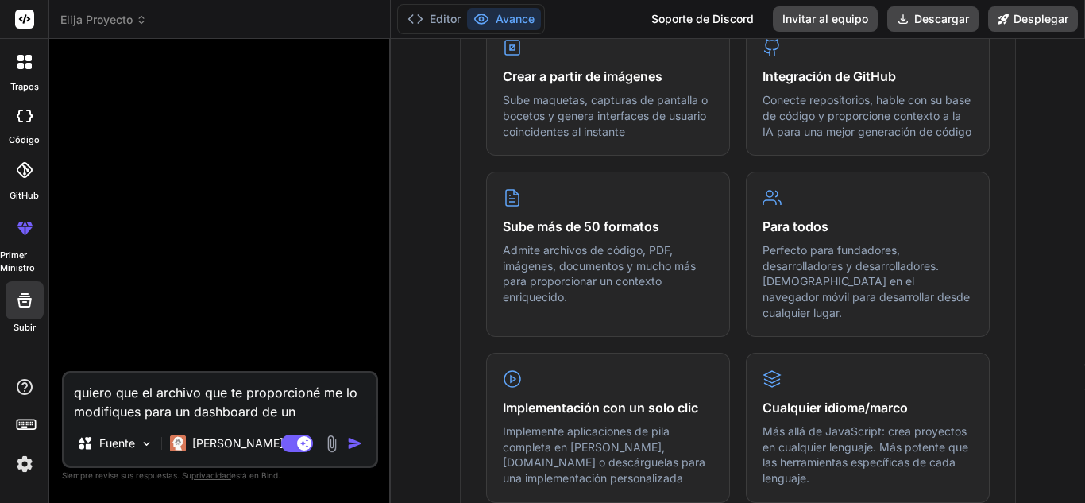
type textarea "quiero que el archivo que te proporcioné me lo modifiques para un dashboard de …"
type textarea "x"
type textarea "quiero que el archivo que te proporcioné me lo modifiques para un dashboard de …"
type textarea "x"
type textarea "quiero que el archivo que te proporcioné me lo modifiques para un dashboard de …"
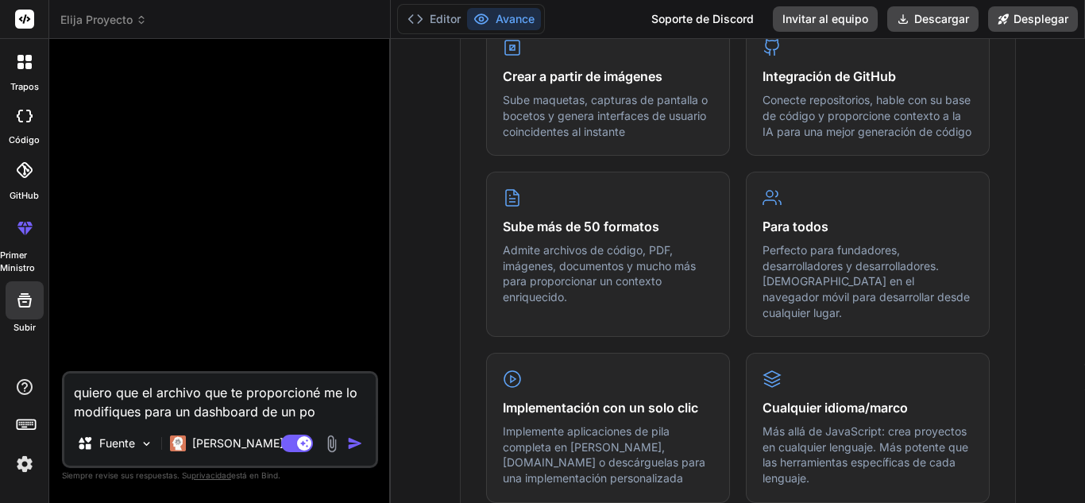
type textarea "x"
type textarea "quiero que el archivo que te proporcioné me lo modifiques para un dashboard de …"
type textarea "x"
type textarea "quiero que el archivo que te proporcioné me lo modifiques para un dashboard de …"
type textarea "x"
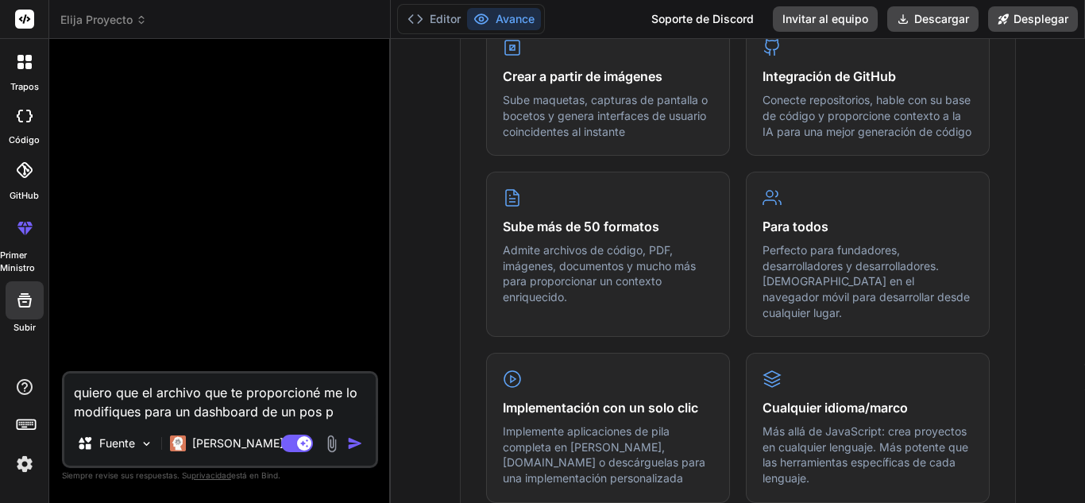
type textarea "quiero que el archivo que te proporcioné me lo modifiques para un dashboard de …"
type textarea "x"
type textarea "quiero que el archivo que te proporcioné me lo modifiques para un dashboard de …"
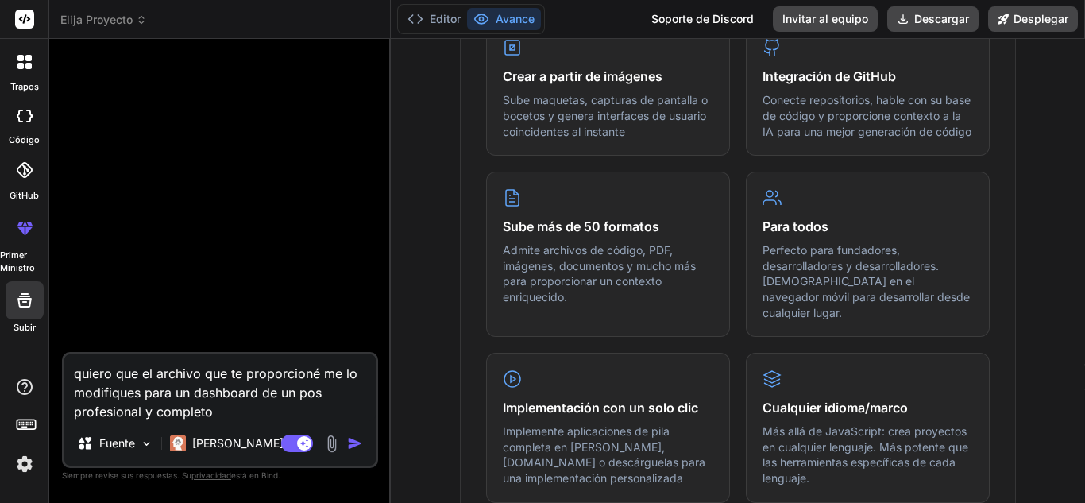
click at [352, 443] on img "button" at bounding box center [355, 443] width 16 height 16
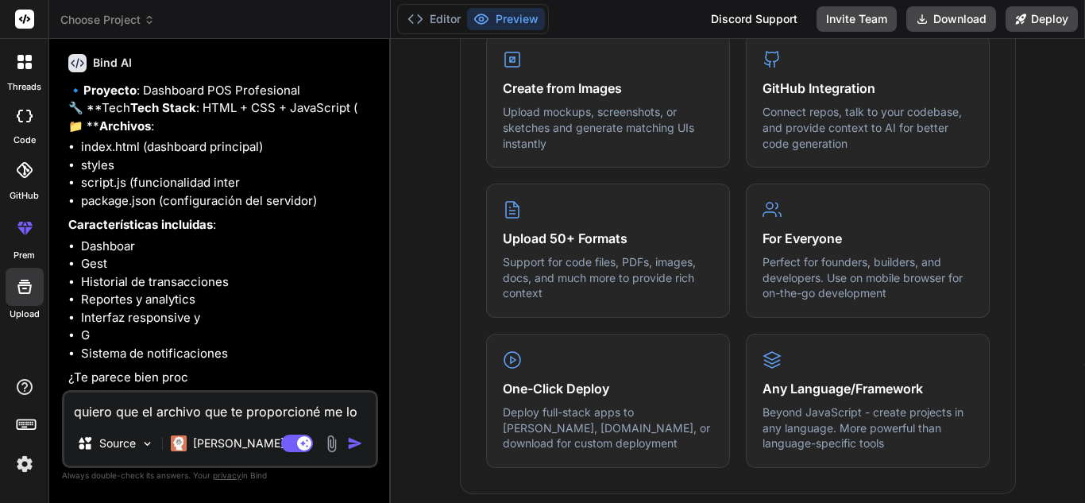
scroll to position [135, 0]
click at [114, 407] on textarea "quiero que el archivo que te proporcioné me lo modifiques para un dashboard de …" at bounding box center [219, 406] width 311 height 29
click at [351, 445] on img "button" at bounding box center [355, 443] width 16 height 16
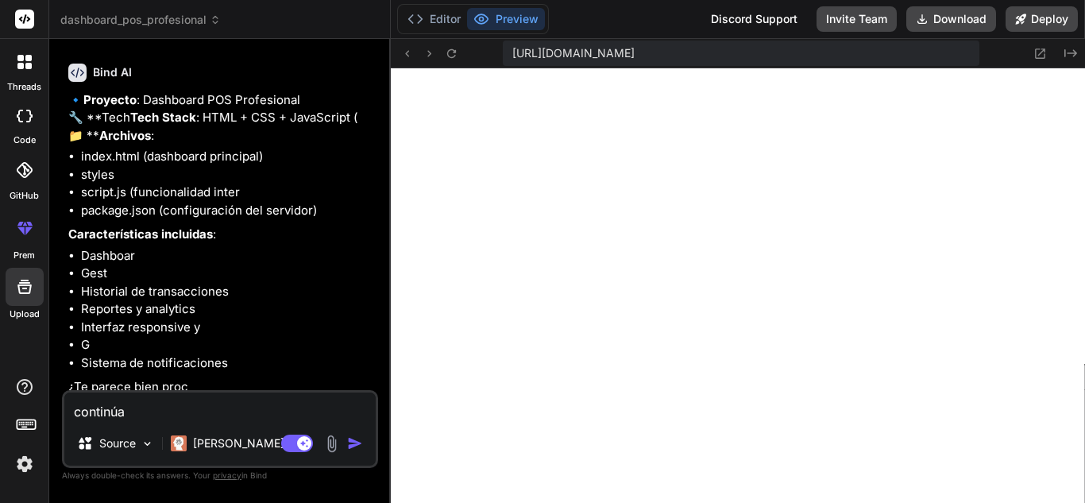
scroll to position [0, 0]
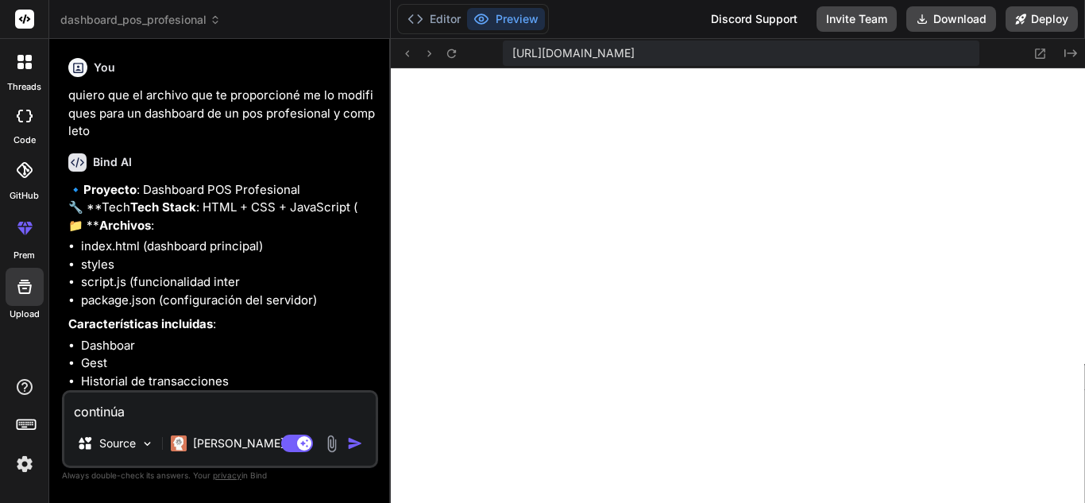
click at [24, 463] on img at bounding box center [24, 463] width 27 height 27
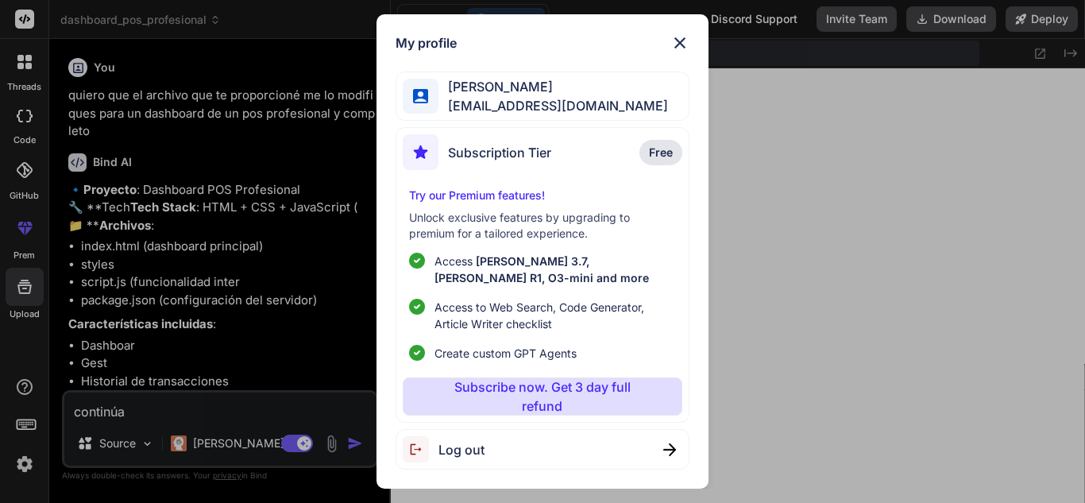
click at [663, 152] on span "Free" at bounding box center [661, 153] width 24 height 16
click at [495, 152] on span "Subscription Tier" at bounding box center [499, 152] width 103 height 19
click at [558, 162] on div "Subscription Tier Free" at bounding box center [542, 155] width 279 height 42
click at [508, 153] on span "Subscription Tier" at bounding box center [499, 152] width 103 height 19
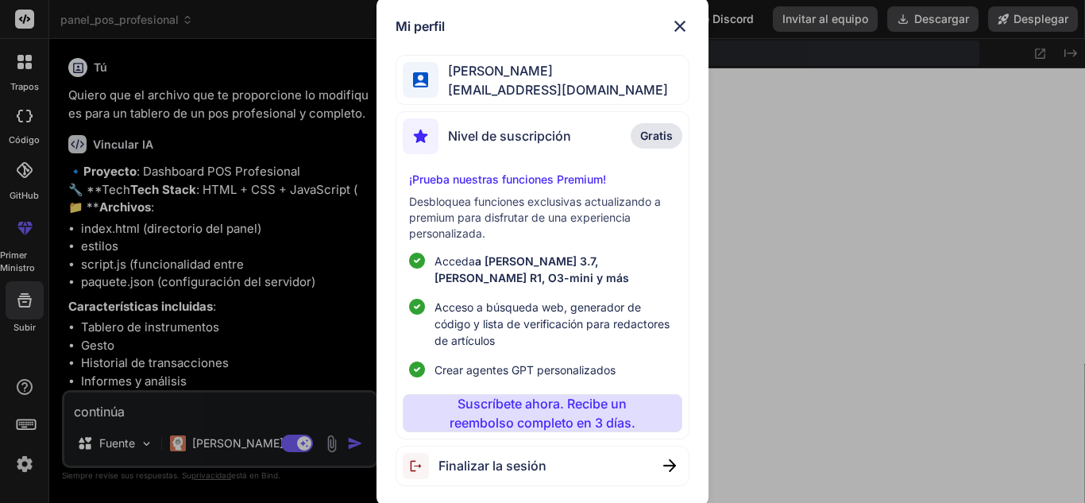
click at [520, 462] on font "Finalizar la sesión" at bounding box center [493, 466] width 108 height 16
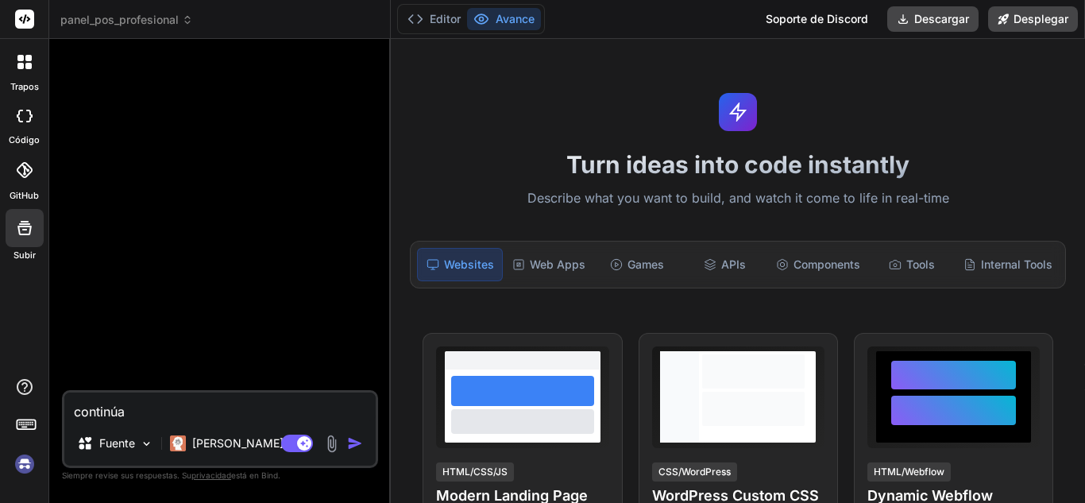
scroll to position [845, 0]
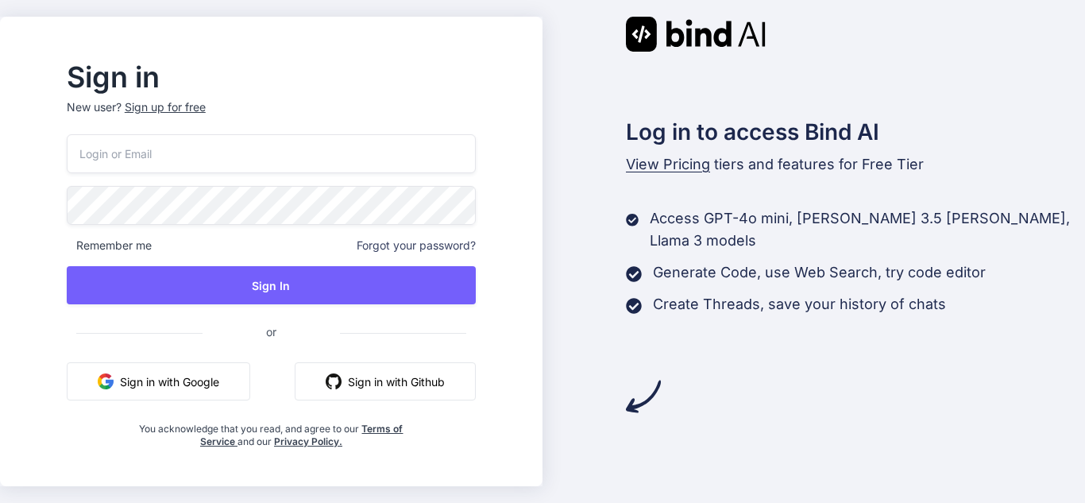
click at [205, 384] on button "Sign in with Google" at bounding box center [159, 381] width 184 height 38
